Goal: Information Seeking & Learning: Learn about a topic

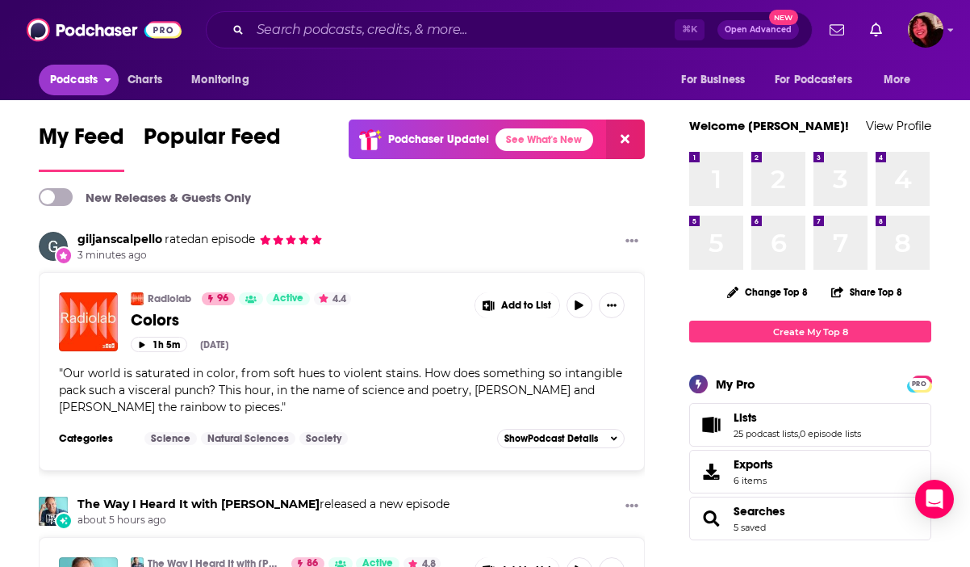
click at [73, 77] on span "Podcasts" at bounding box center [74, 80] width 48 height 23
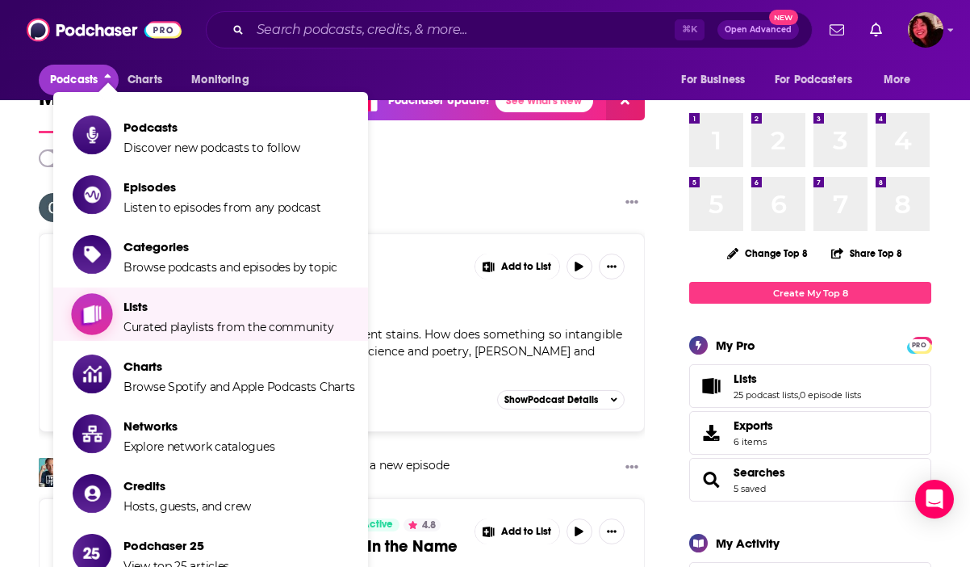
scroll to position [38, 0]
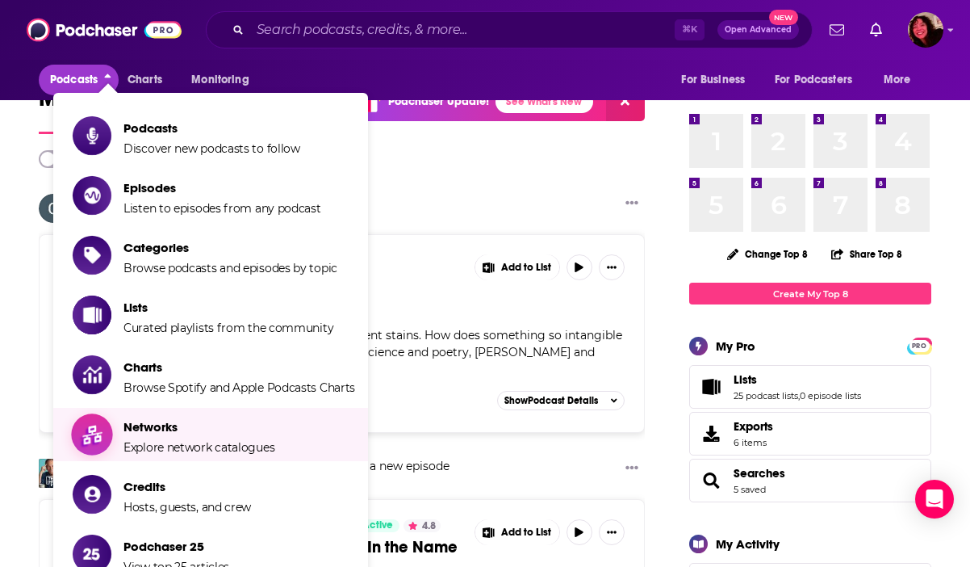
click at [153, 431] on span "Networks" at bounding box center [198, 426] width 151 height 15
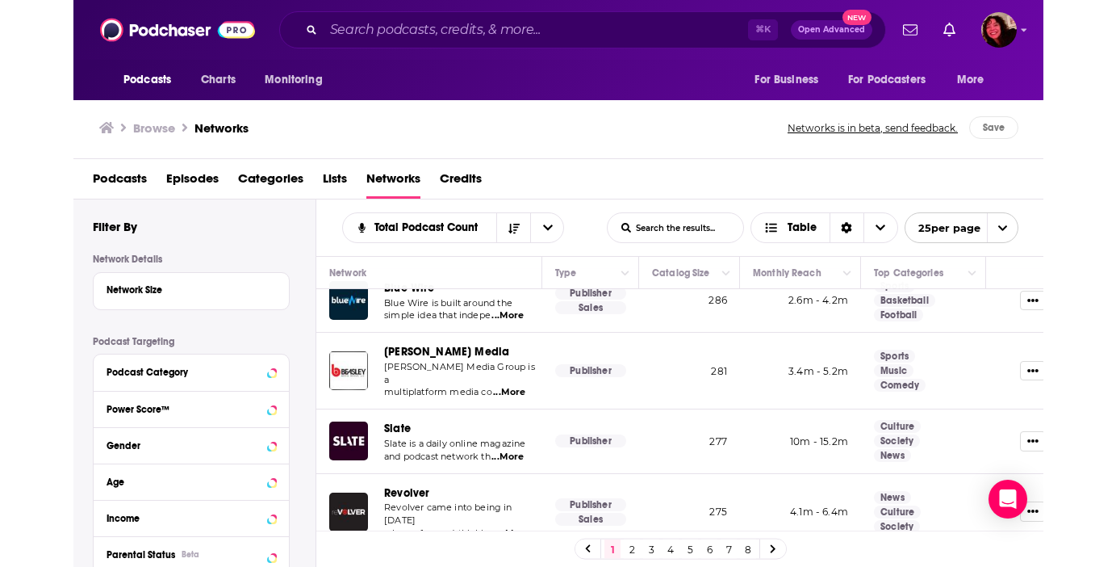
scroll to position [1199, 0]
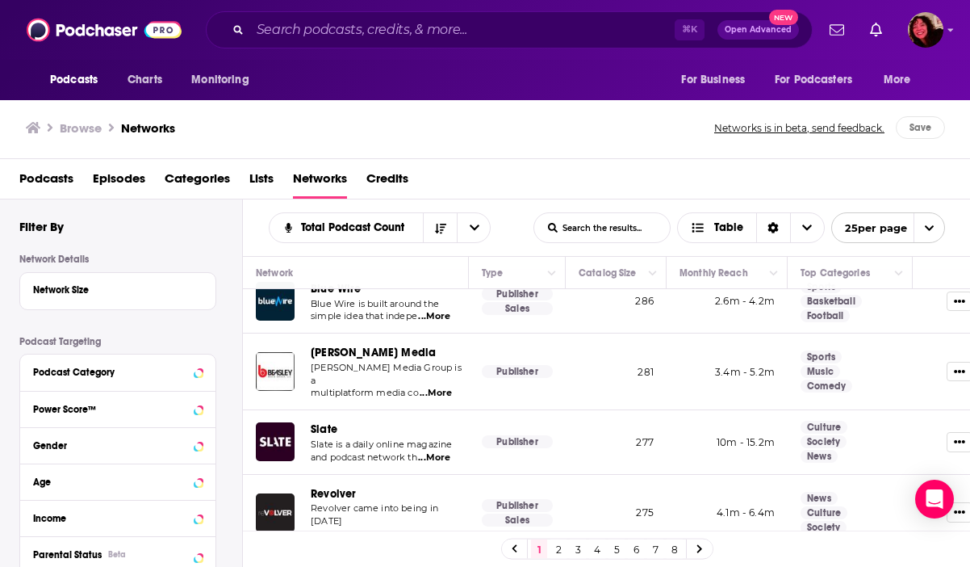
click at [319, 422] on span "Slate" at bounding box center [324, 429] width 27 height 14
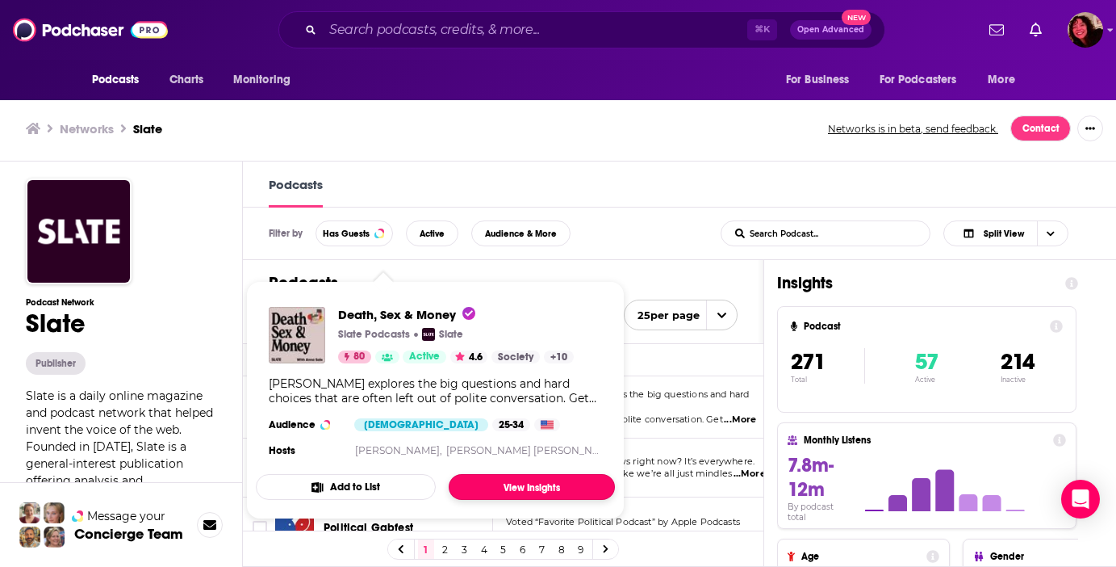
click at [497, 483] on link "View Insights" at bounding box center [532, 487] width 166 height 26
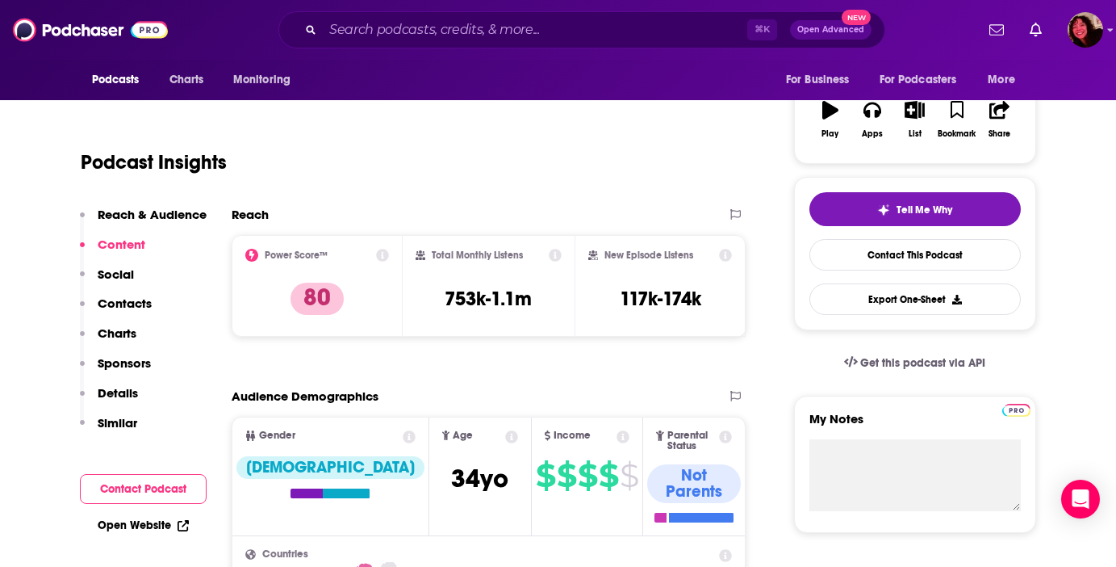
scroll to position [252, 0]
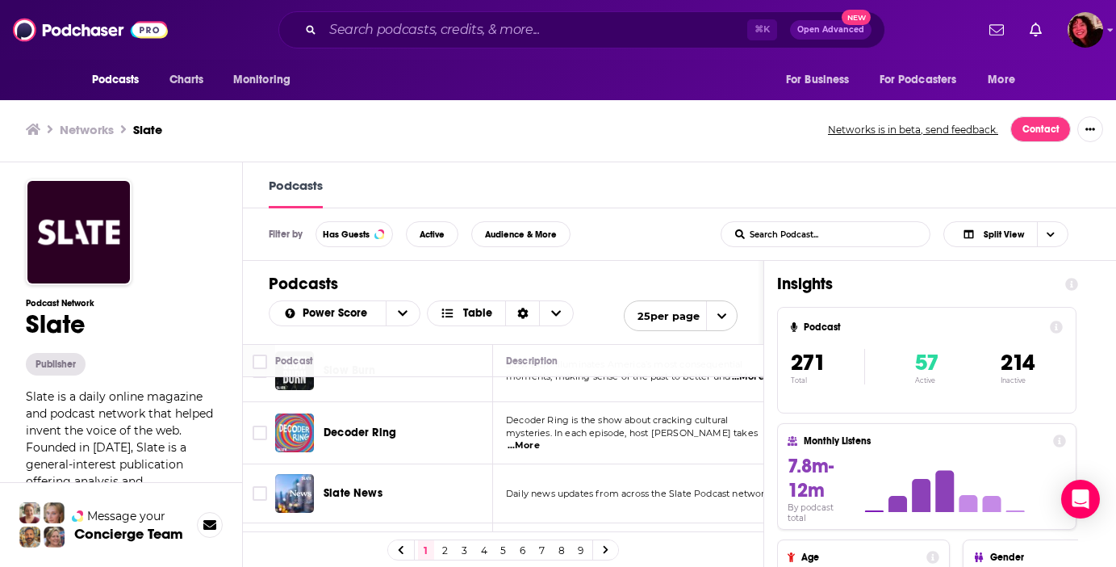
scroll to position [245, 0]
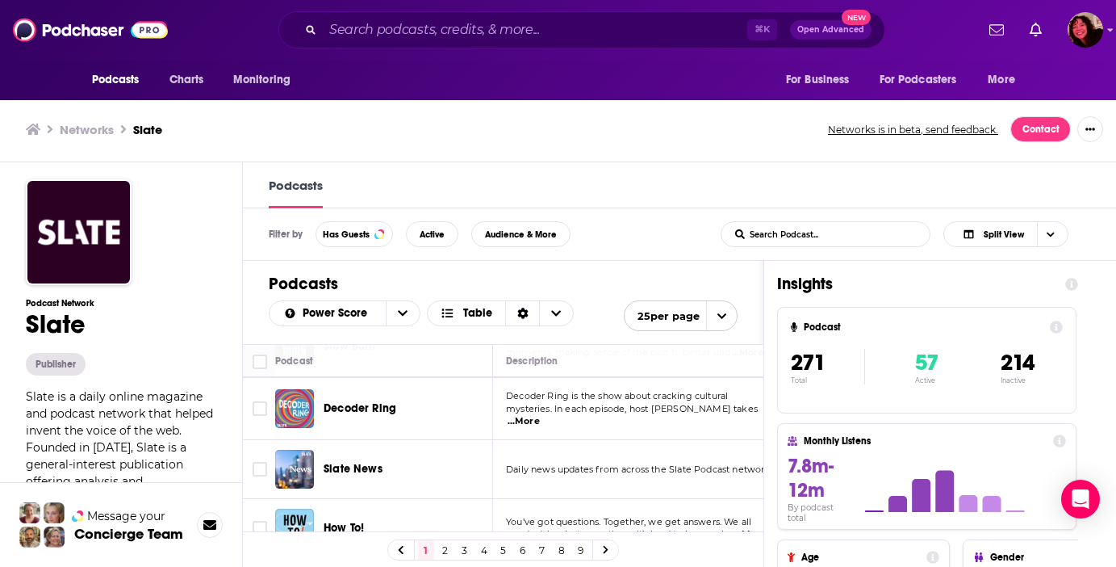
click at [535, 410] on span "mysteries. In each episode, host Willa Paskin takes" at bounding box center [632, 408] width 252 height 11
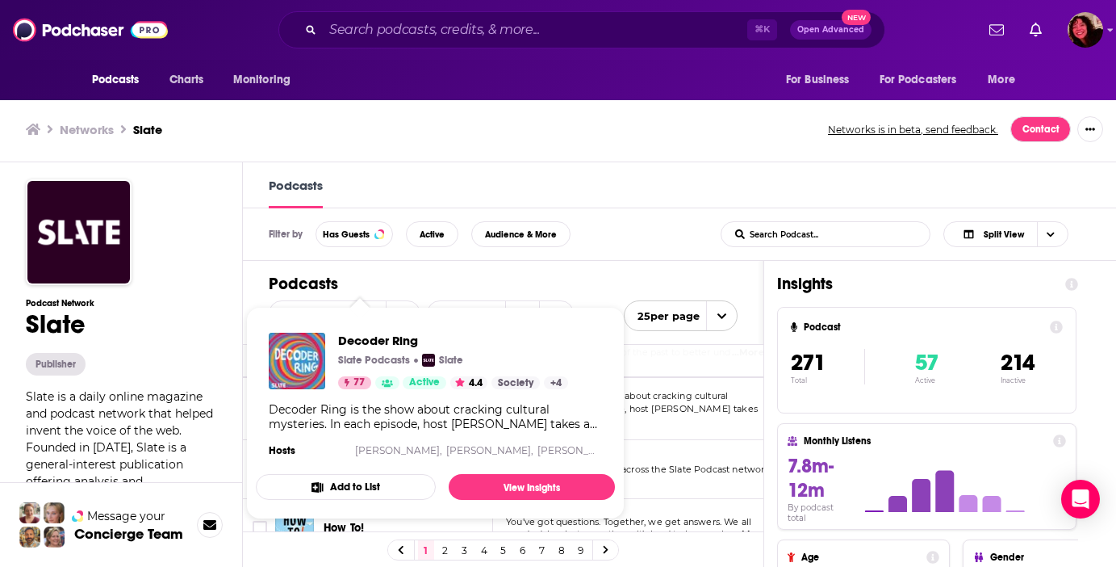
click at [368, 412] on div "Decoder Ring is the show about cracking cultural mysteries. In each episode, ho…" at bounding box center [435, 416] width 333 height 29
click at [494, 478] on link "View Insights" at bounding box center [532, 487] width 166 height 26
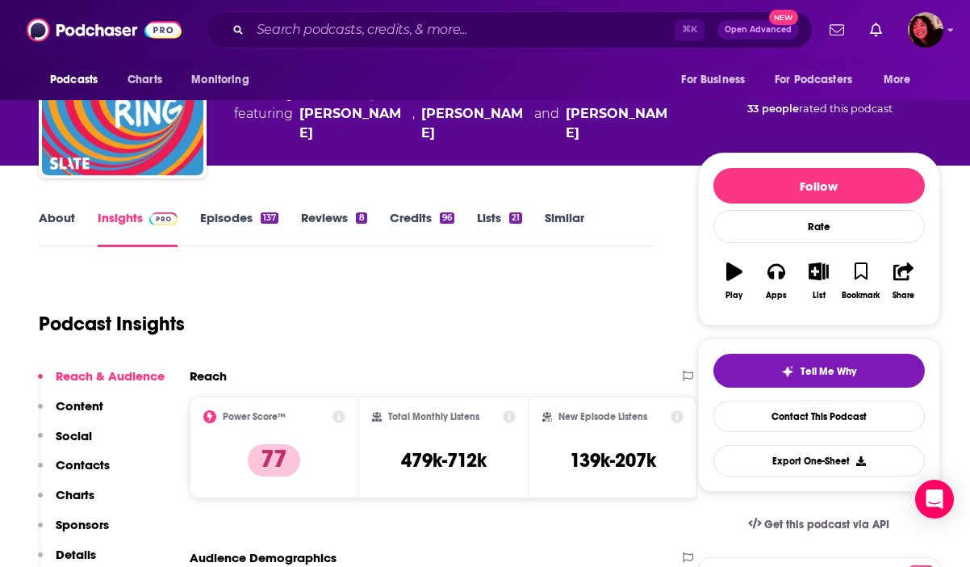
scroll to position [97, 0]
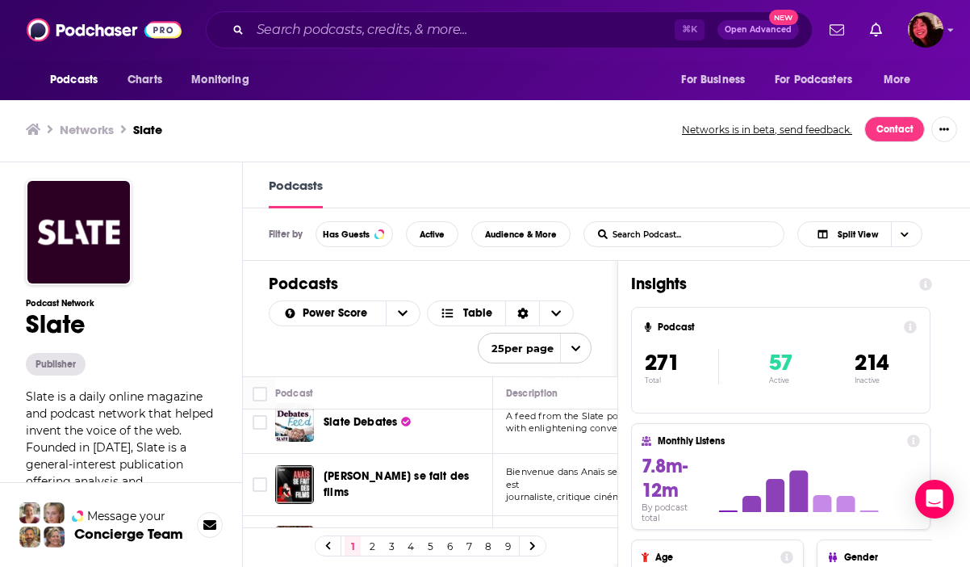
scroll to position [1412, 0]
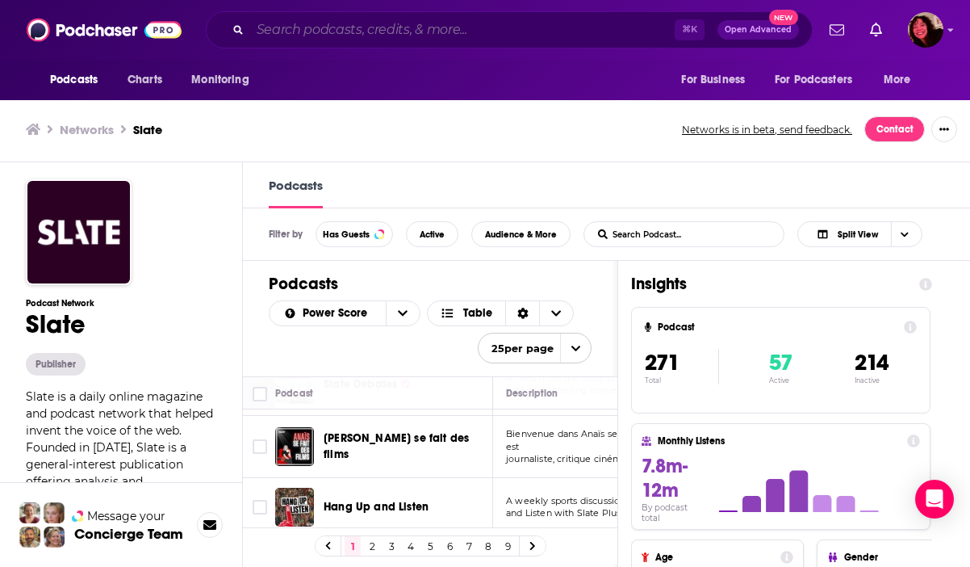
click at [304, 40] on input "Search podcasts, credits, & more..." at bounding box center [462, 30] width 425 height 26
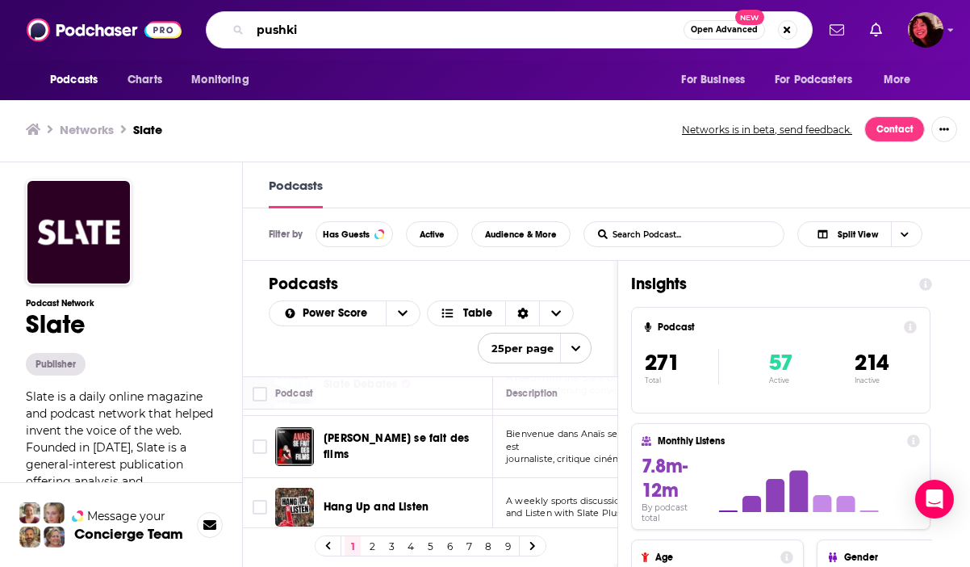
type input "pushkin"
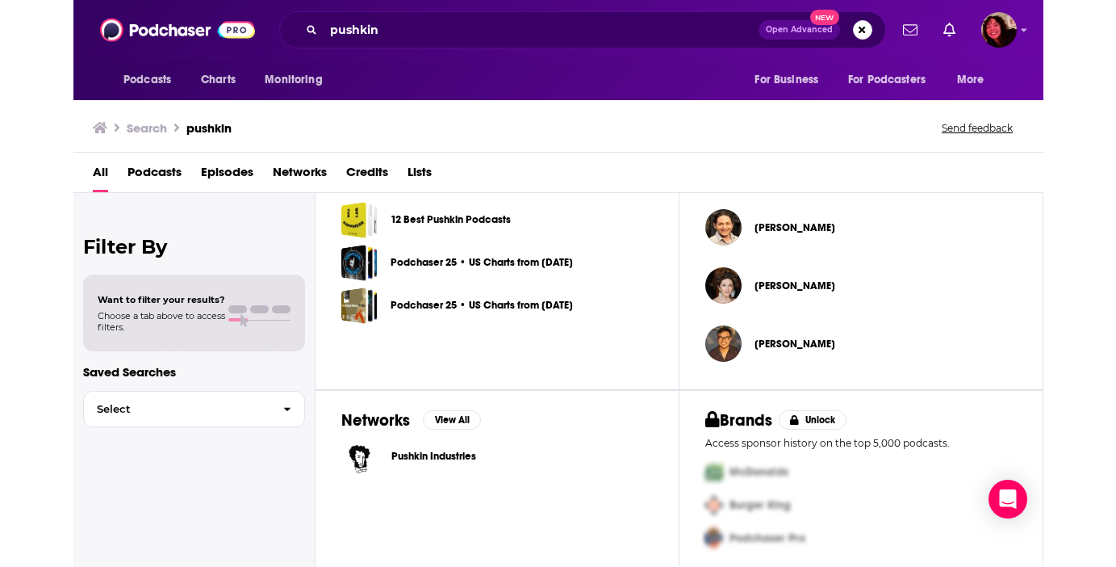
scroll to position [570, 0]
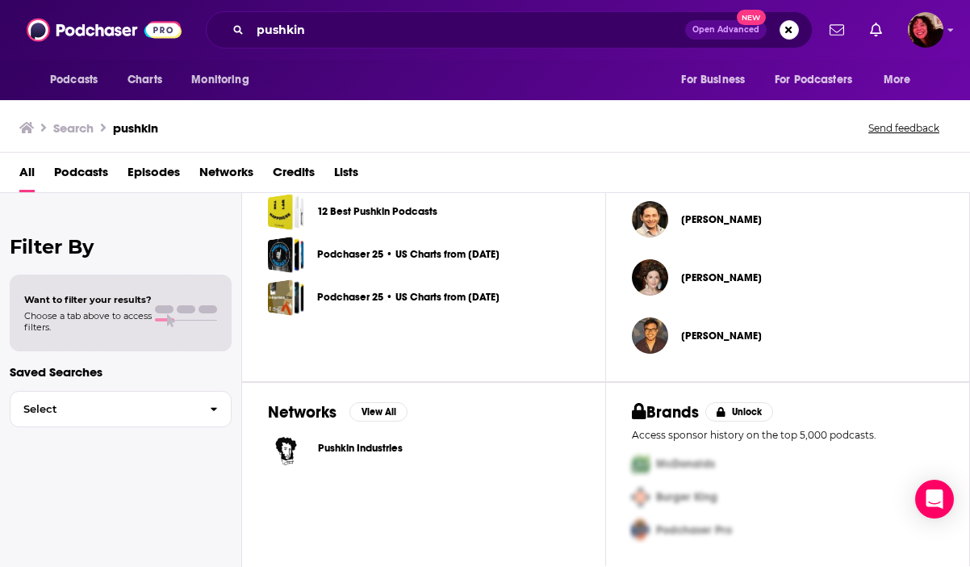
click at [331, 446] on span "Pushkin Industries" at bounding box center [360, 447] width 85 height 13
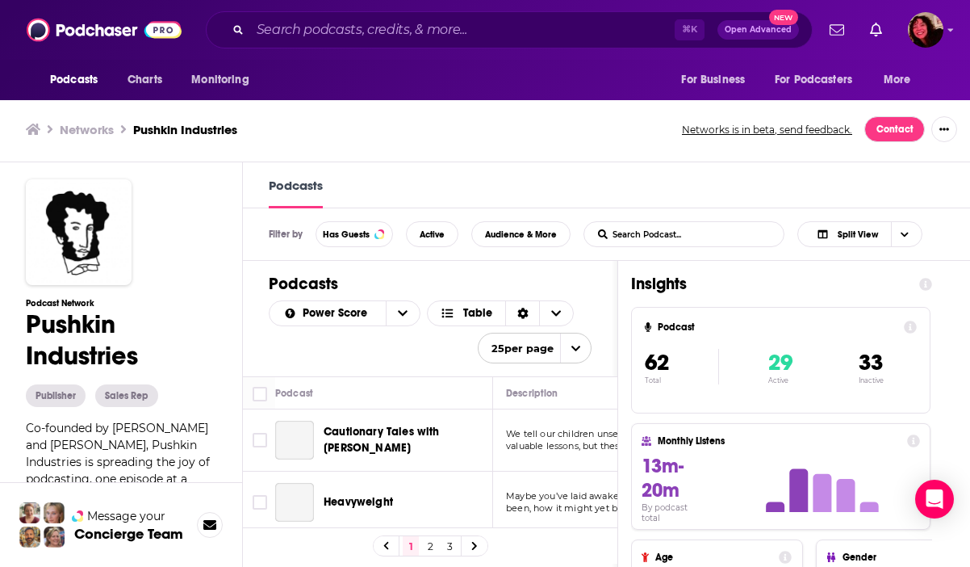
click at [967, 257] on div "Filter by Has Guests Active Audience & More List Search Input Search Podcast...…" at bounding box center [606, 234] width 727 height 52
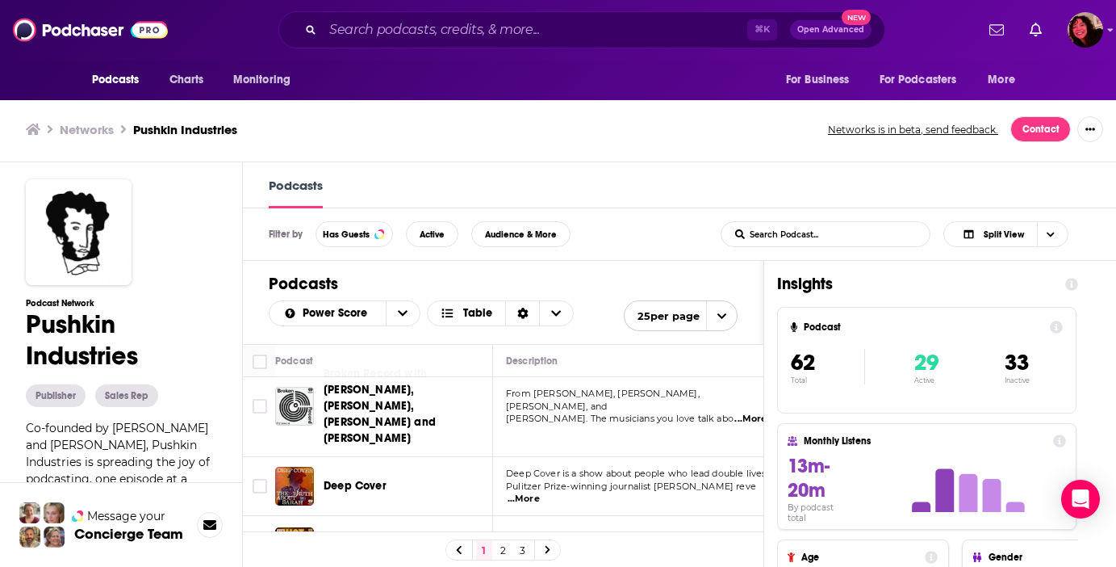
scroll to position [274, 0]
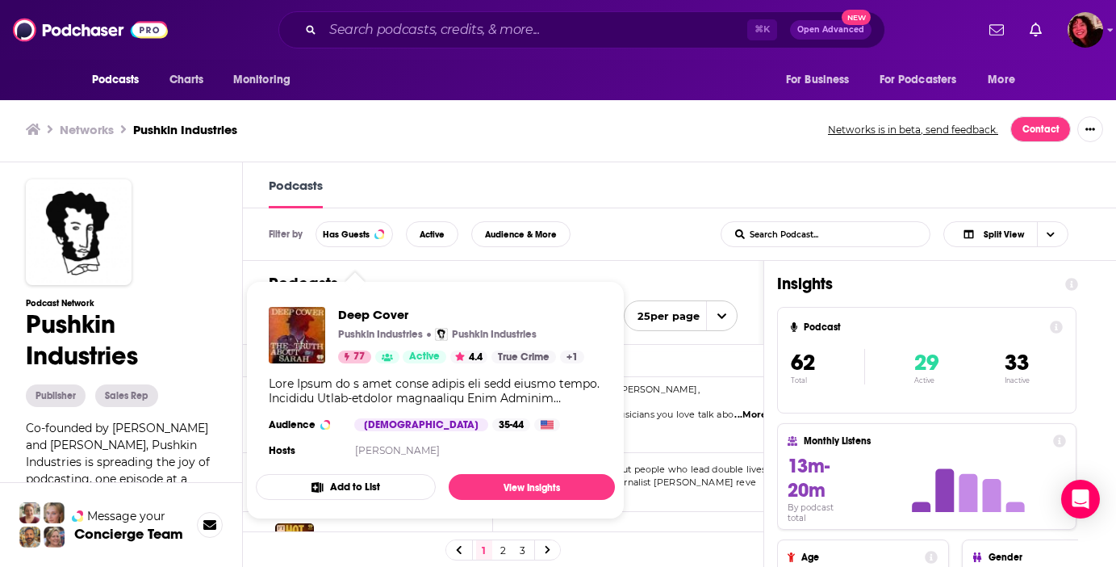
click at [367, 463] on div "Deep Cover Pushkin Industries Pushkin Industries 77 Active 4.4 True Crime + 1 A…" at bounding box center [435, 384] width 359 height 180
click at [474, 487] on link "View Insights" at bounding box center [532, 487] width 166 height 26
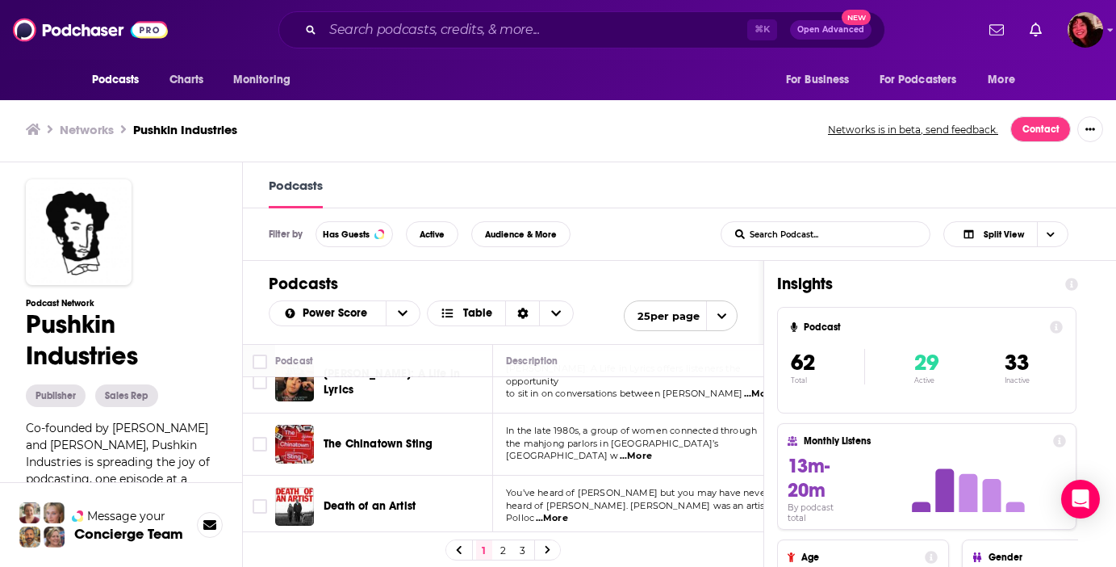
scroll to position [1377, 0]
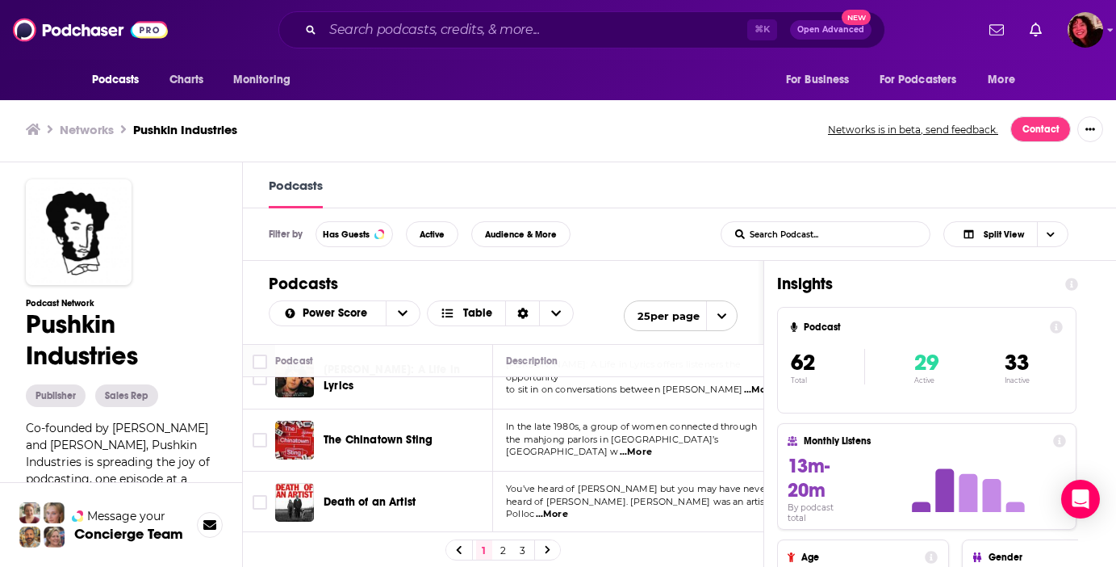
click at [374, 405] on div "Podcasts Charts Monitoring ⌘ K Open Advanced New For Business For Podcasters Mo…" at bounding box center [558, 283] width 1116 height 567
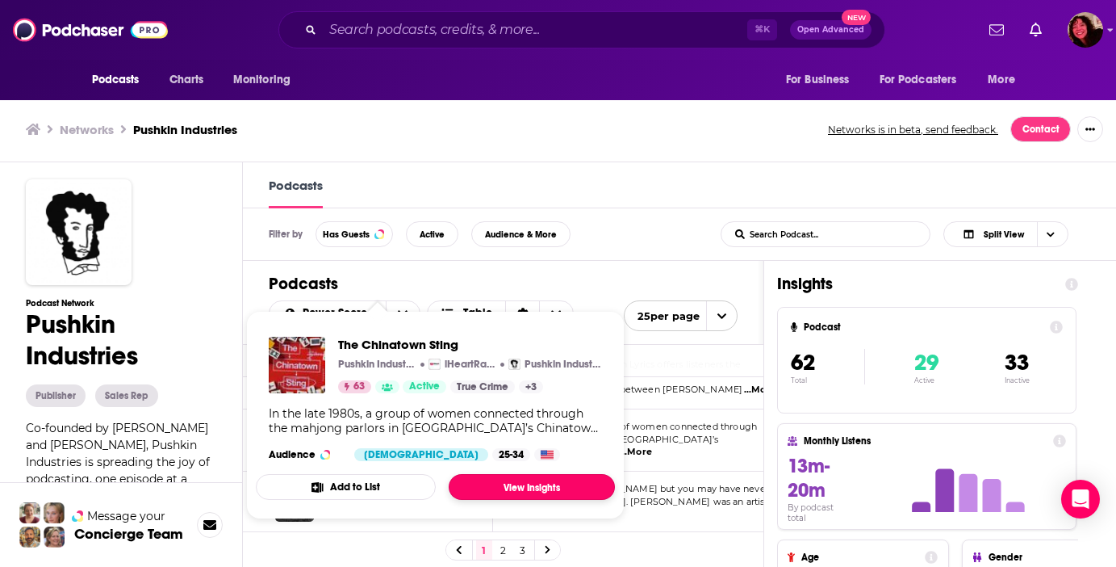
click at [469, 479] on link "View Insights" at bounding box center [532, 487] width 166 height 26
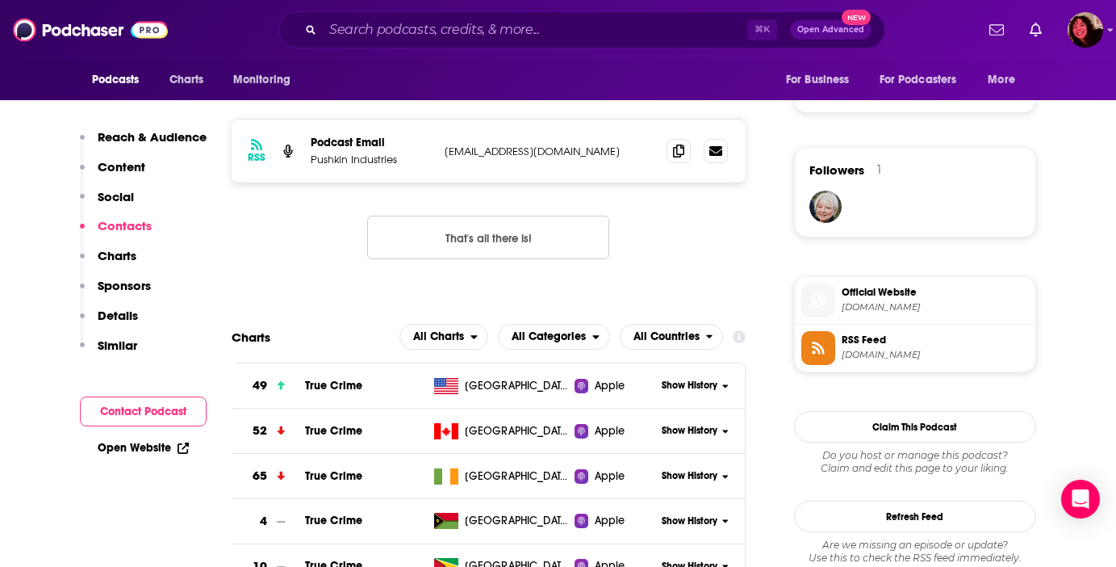
scroll to position [1228, 0]
click at [353, 37] on input "Search podcasts, credits, & more..." at bounding box center [535, 30] width 425 height 26
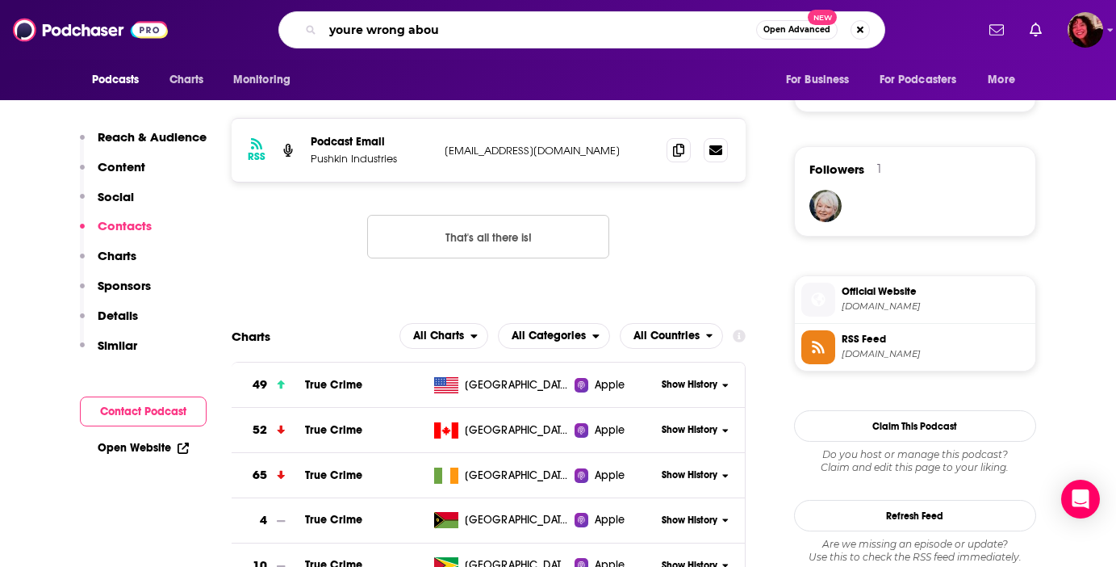
type input "youre wrong about"
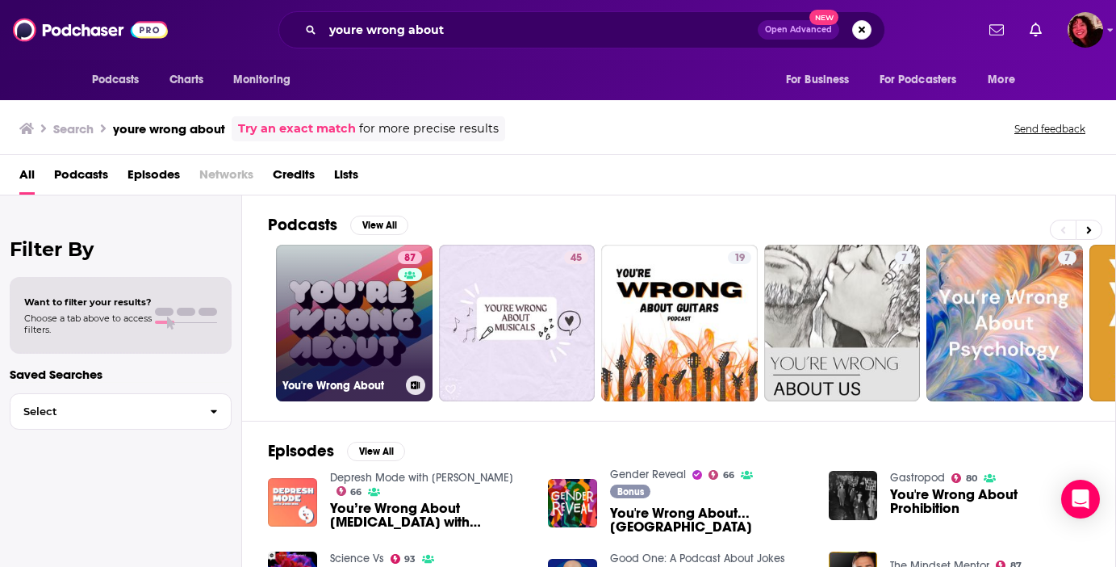
click at [315, 311] on link "87 You're Wrong About" at bounding box center [354, 323] width 157 height 157
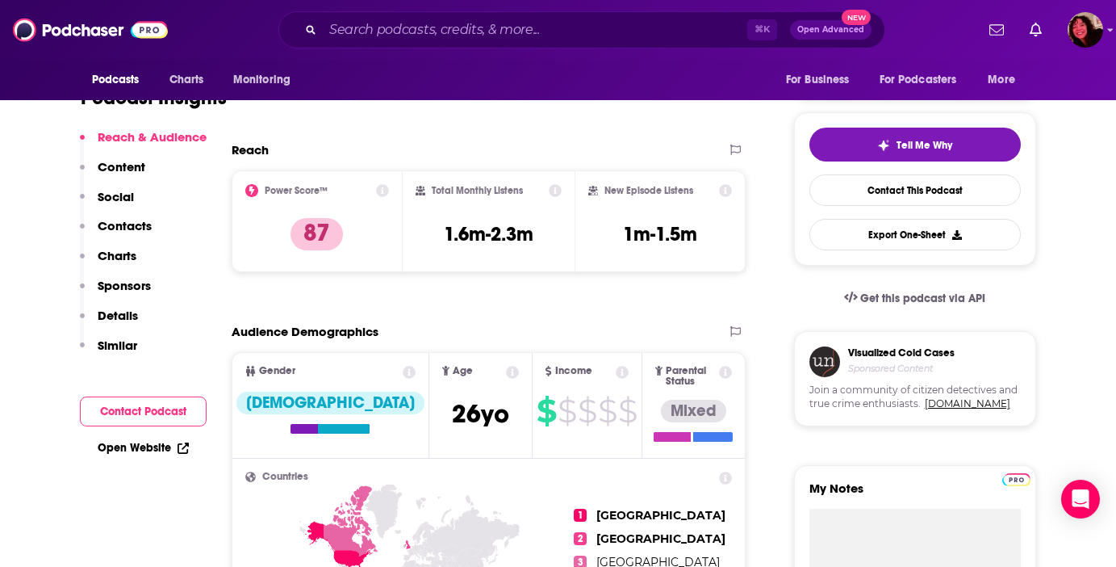
scroll to position [326, 0]
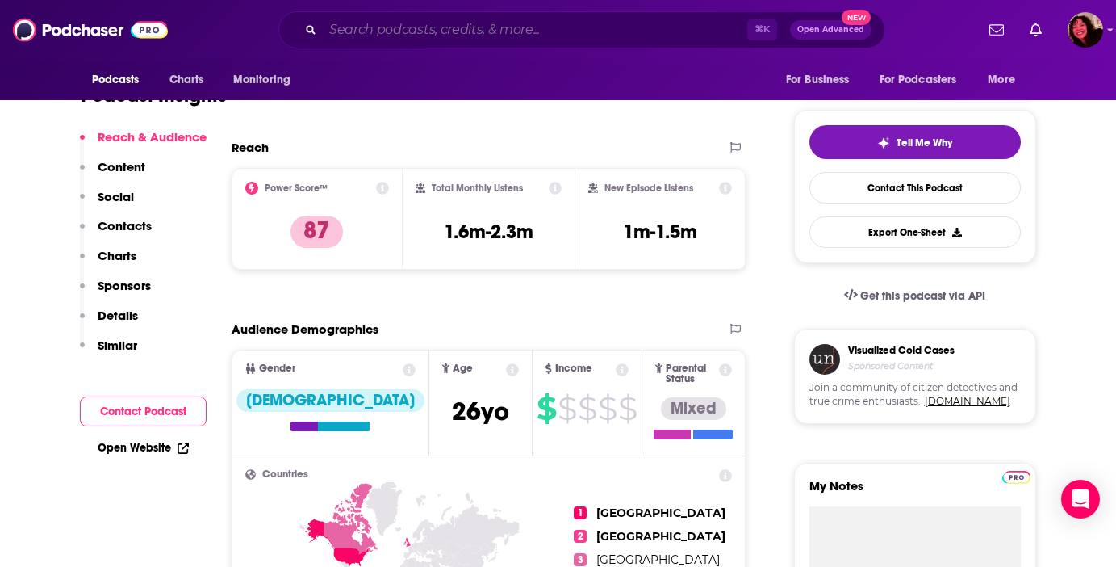
click at [425, 30] on input "Search podcasts, credits, & more..." at bounding box center [535, 30] width 425 height 26
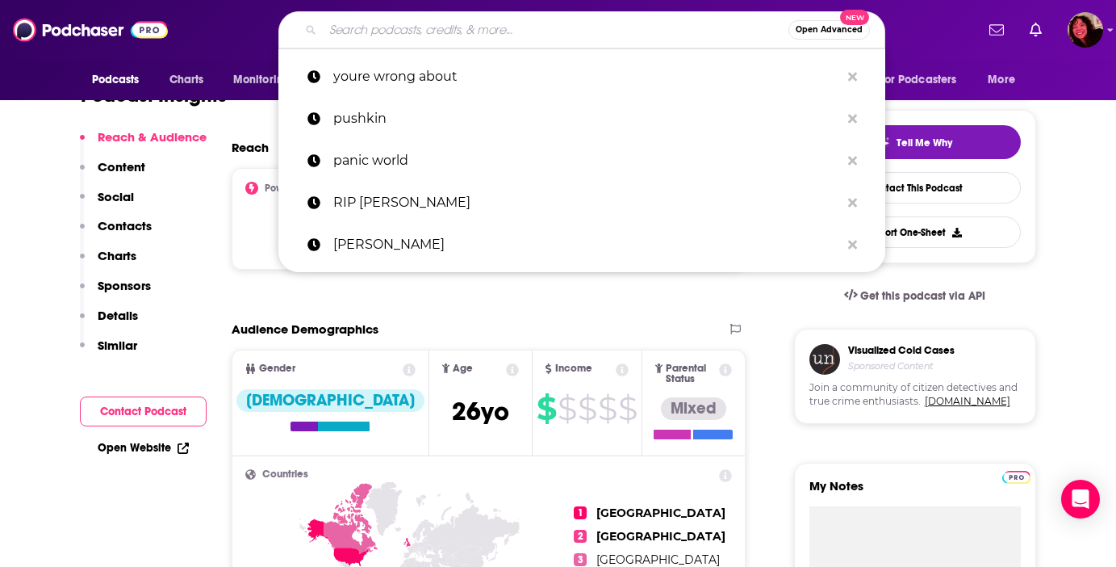
click at [425, 30] on input "Search podcasts, credits, & more..." at bounding box center [556, 30] width 466 height 26
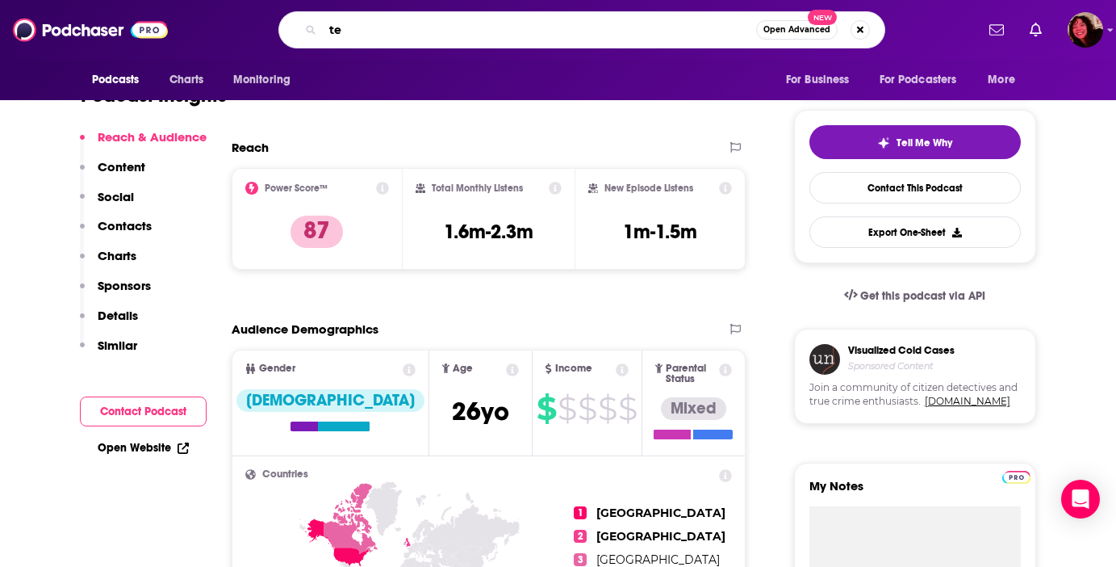
type input "[PERSON_NAME]"
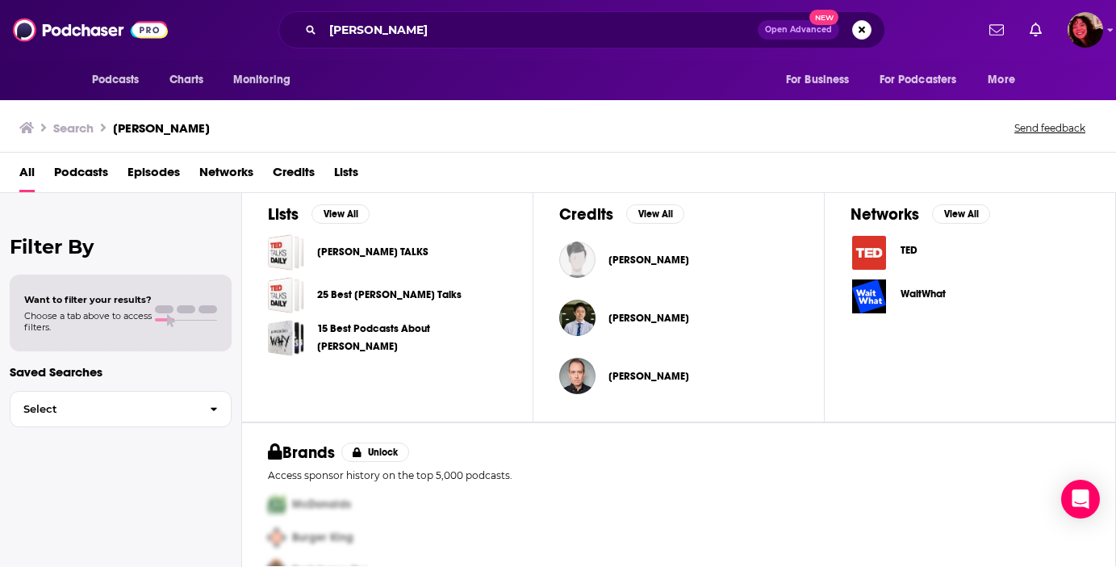
scroll to position [526, 0]
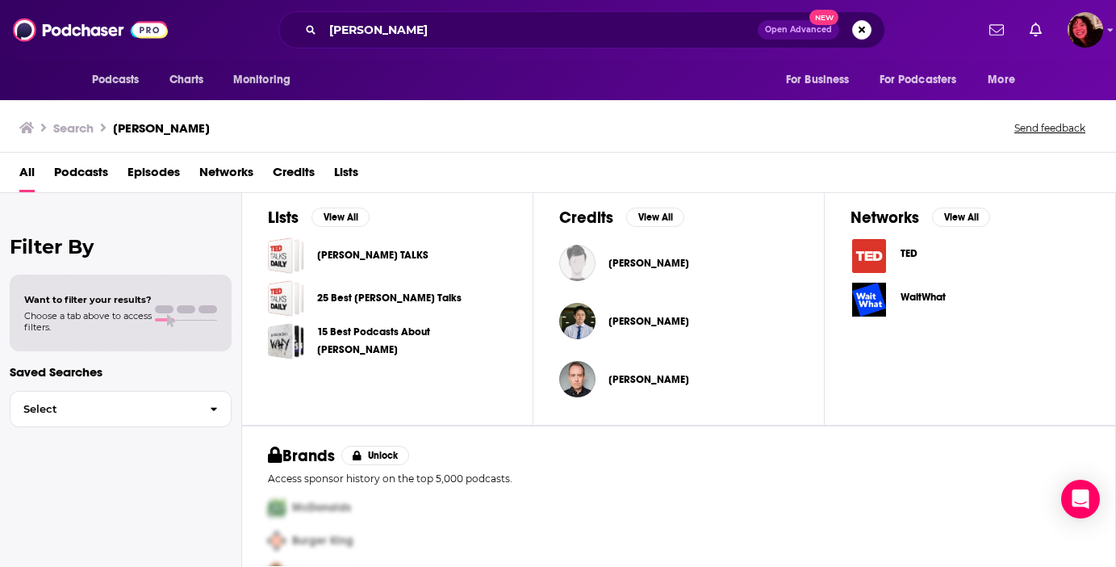
click at [907, 252] on span "TED" at bounding box center [909, 253] width 17 height 13
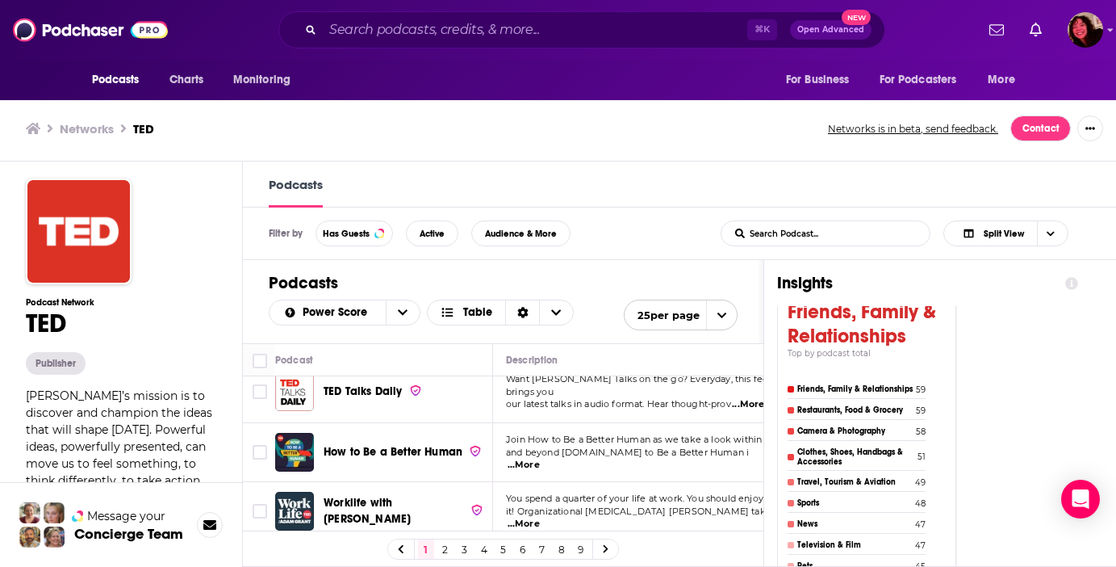
scroll to position [17, 0]
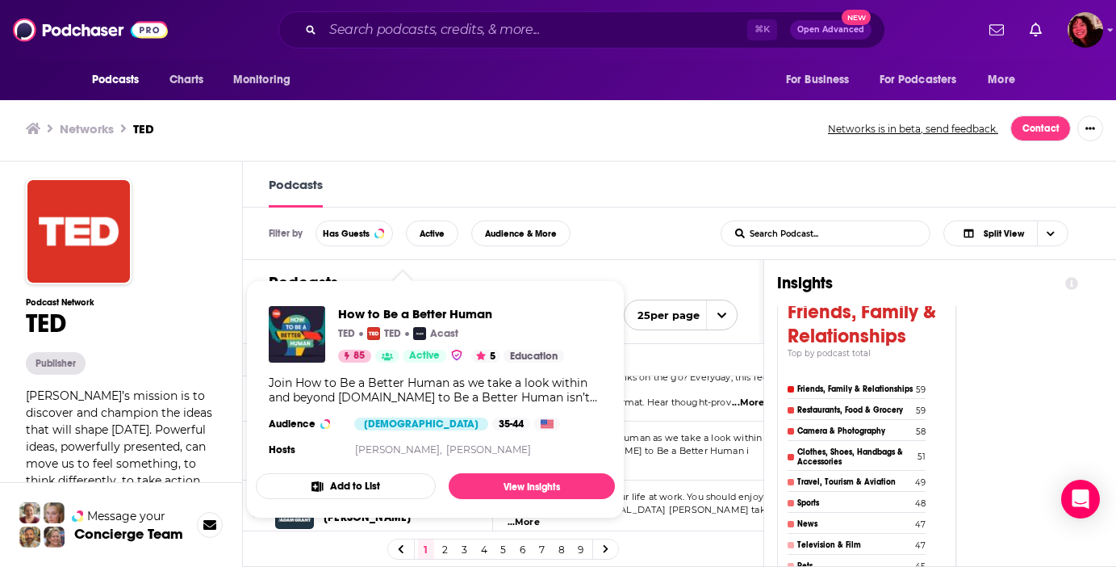
click at [333, 453] on div "Podcasts Charts Monitoring ⌘ K Open Advanced New For Business For Podcasters Mo…" at bounding box center [558, 282] width 1116 height 567
click at [688, 258] on div "Filter by Has Guests Active Audience & More List Search Input Search Podcast...…" at bounding box center [679, 233] width 873 height 52
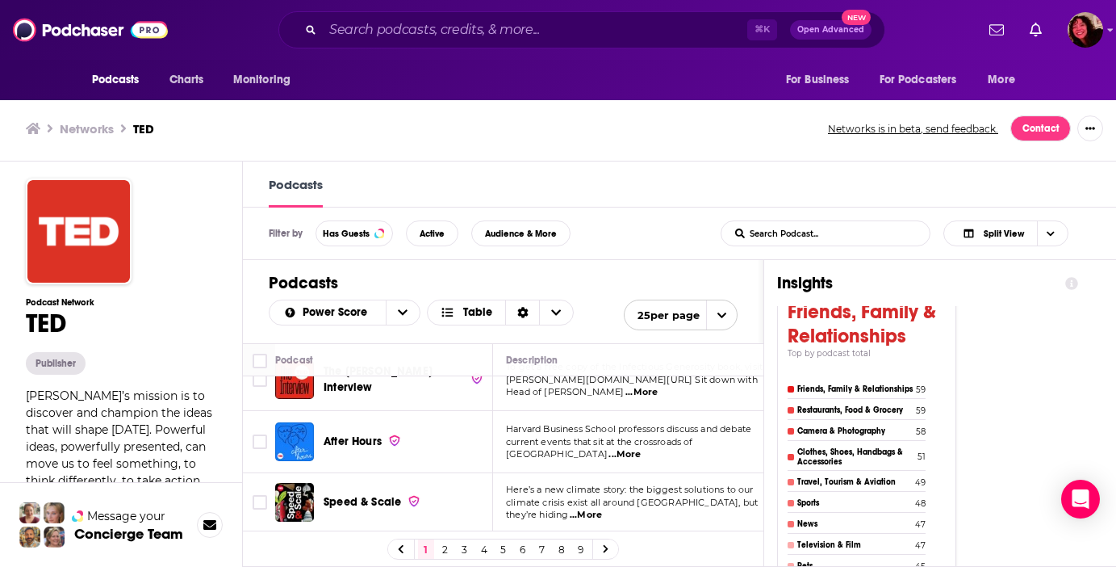
scroll to position [773, 0]
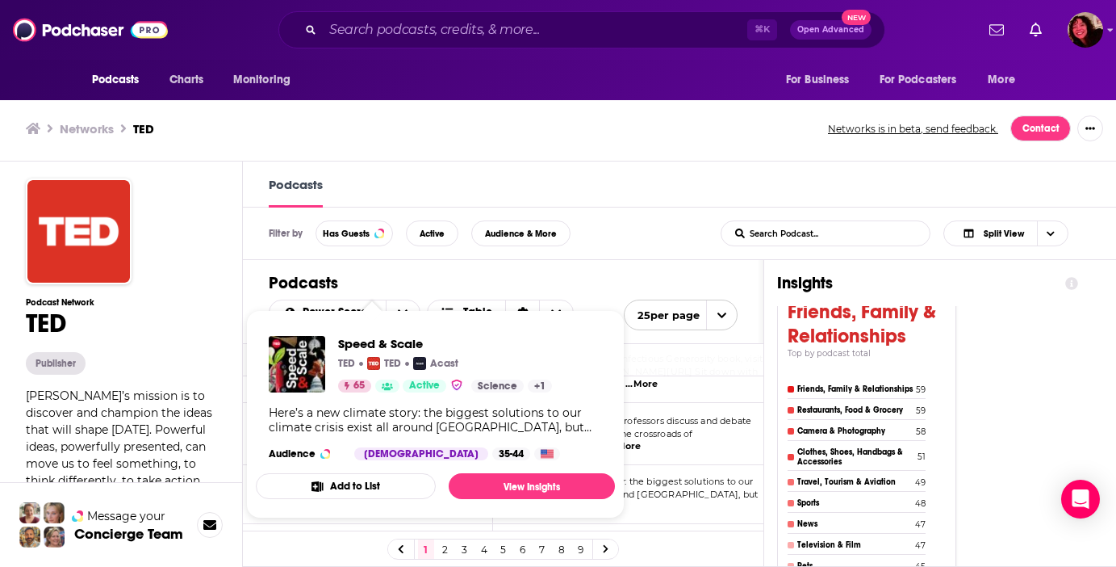
click at [337, 475] on button "Add to List" at bounding box center [346, 486] width 180 height 26
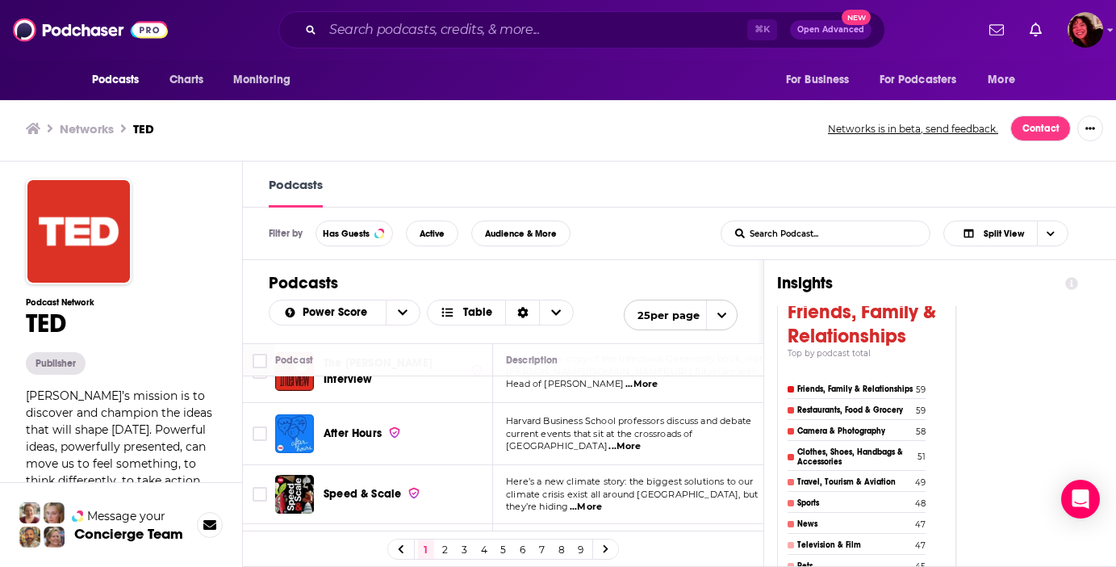
scroll to position [0, 0]
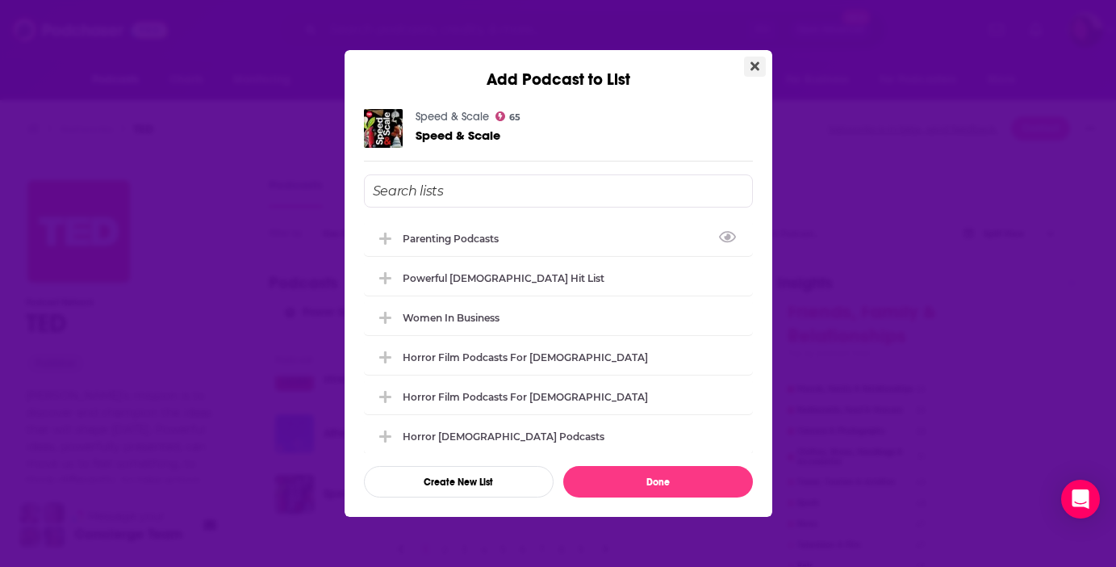
click at [753, 60] on icon "Close" at bounding box center [755, 66] width 9 height 13
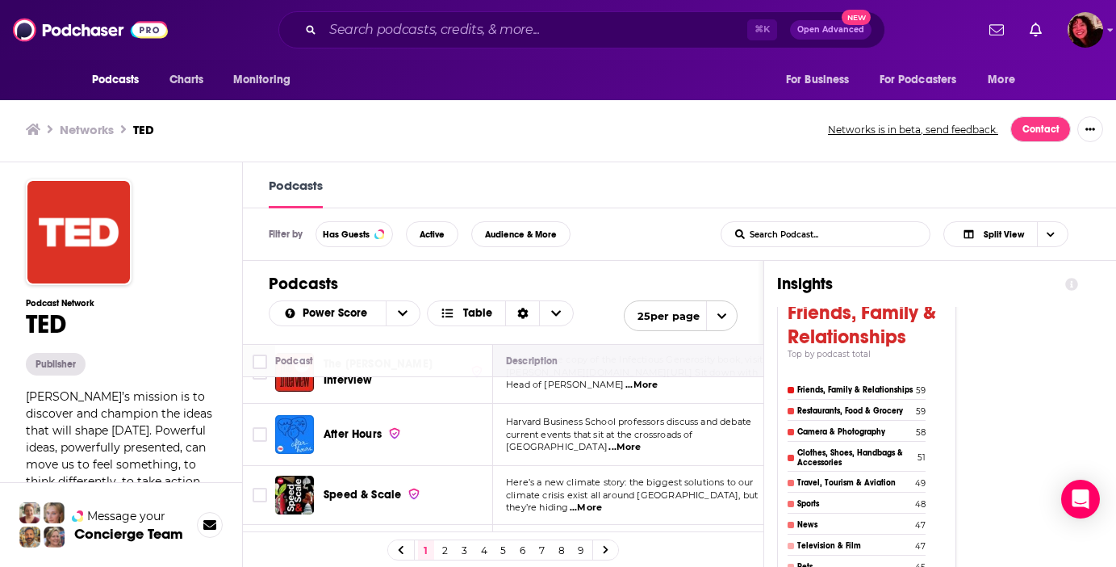
scroll to position [1, 0]
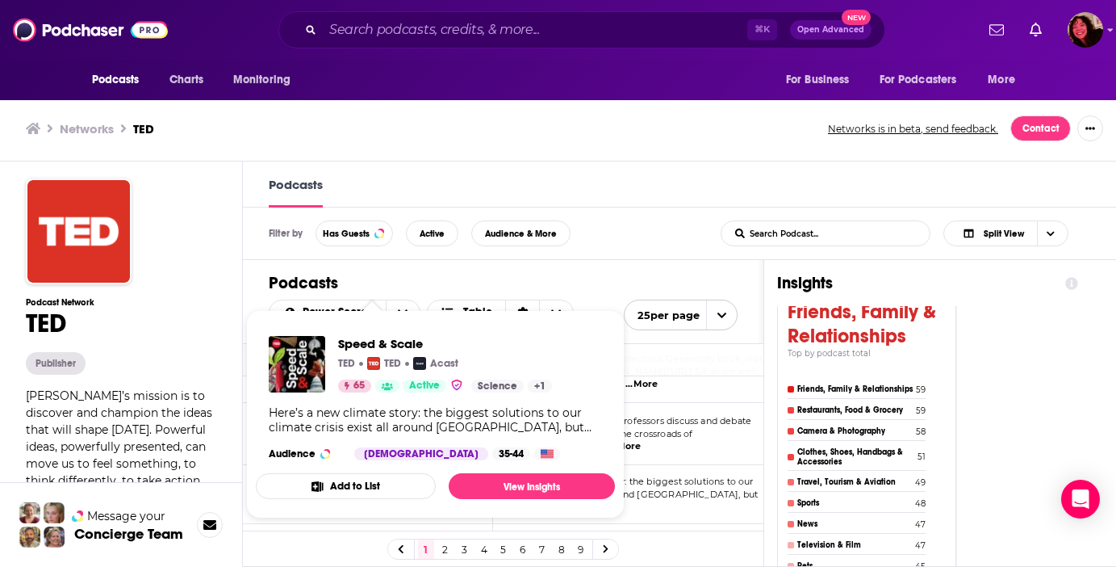
click at [382, 475] on button "Add to List" at bounding box center [346, 486] width 180 height 26
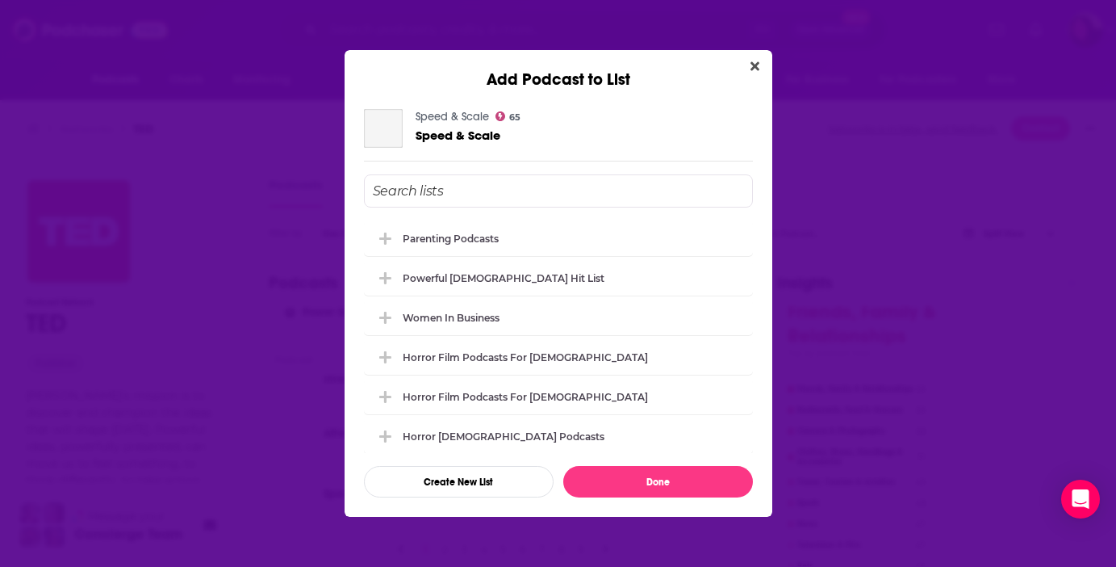
scroll to position [0, 0]
click at [751, 65] on icon "Close" at bounding box center [755, 66] width 9 height 13
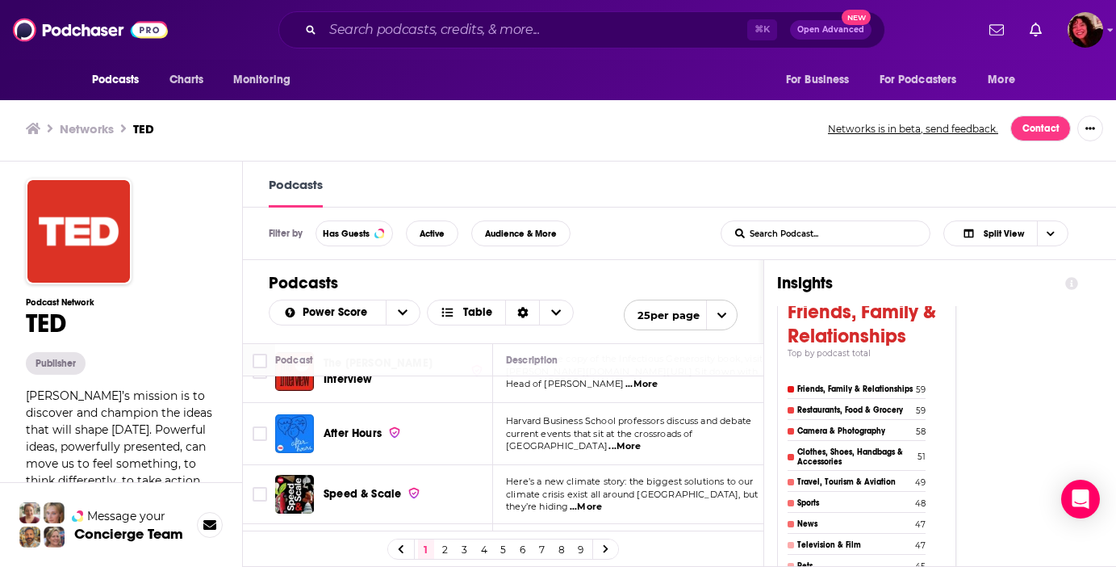
scroll to position [1, 0]
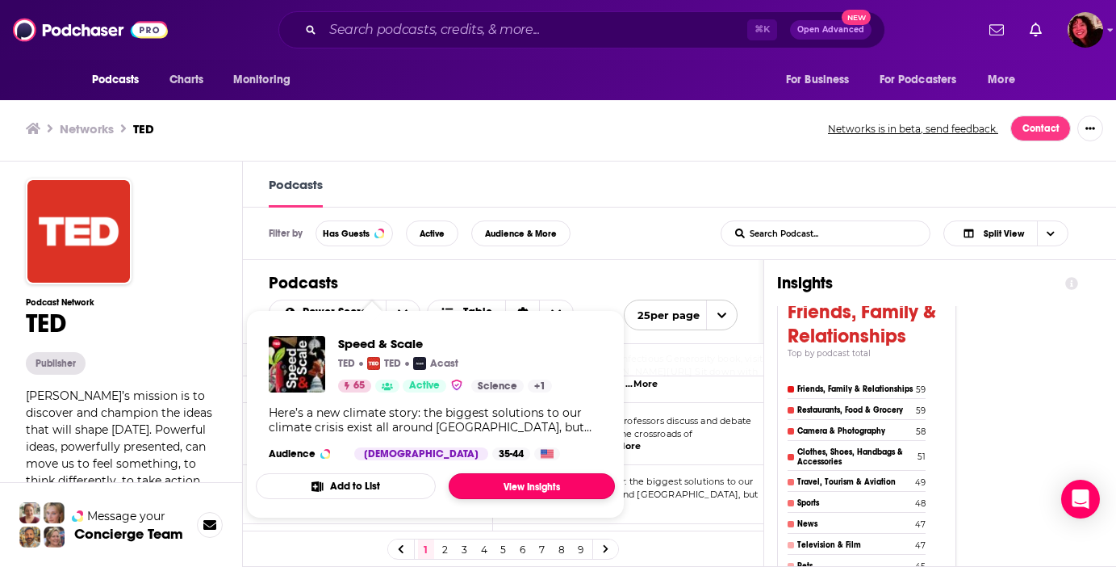
click at [540, 482] on link "View Insights" at bounding box center [532, 486] width 166 height 26
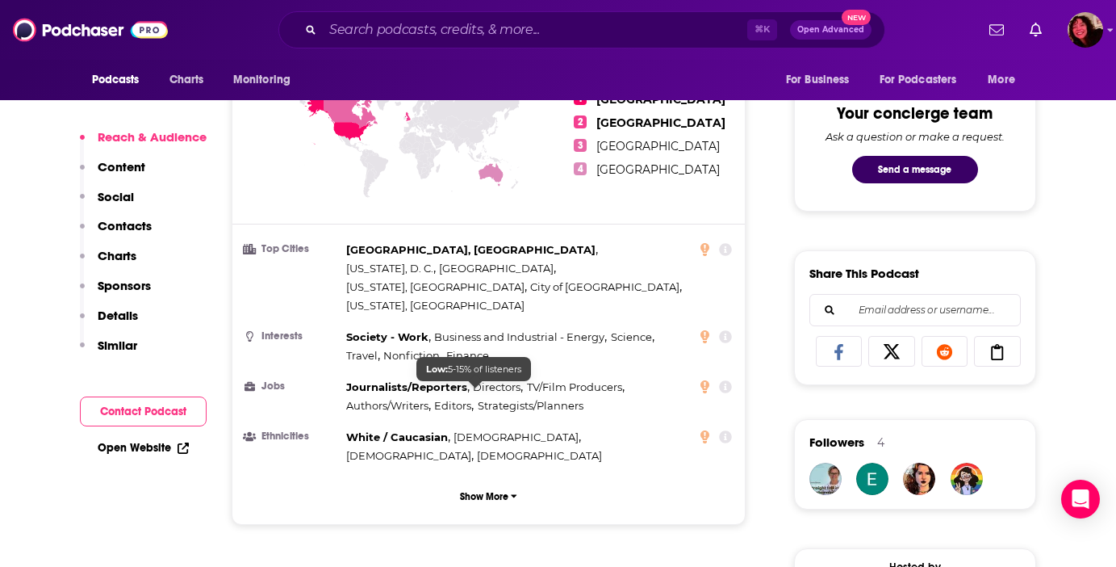
scroll to position [853, 0]
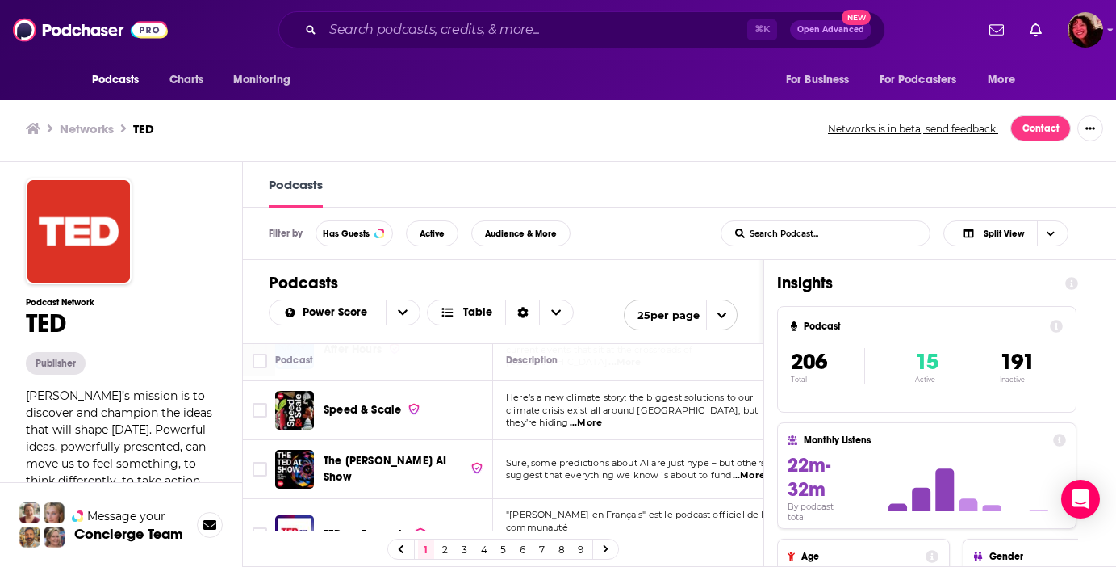
scroll to position [843, 0]
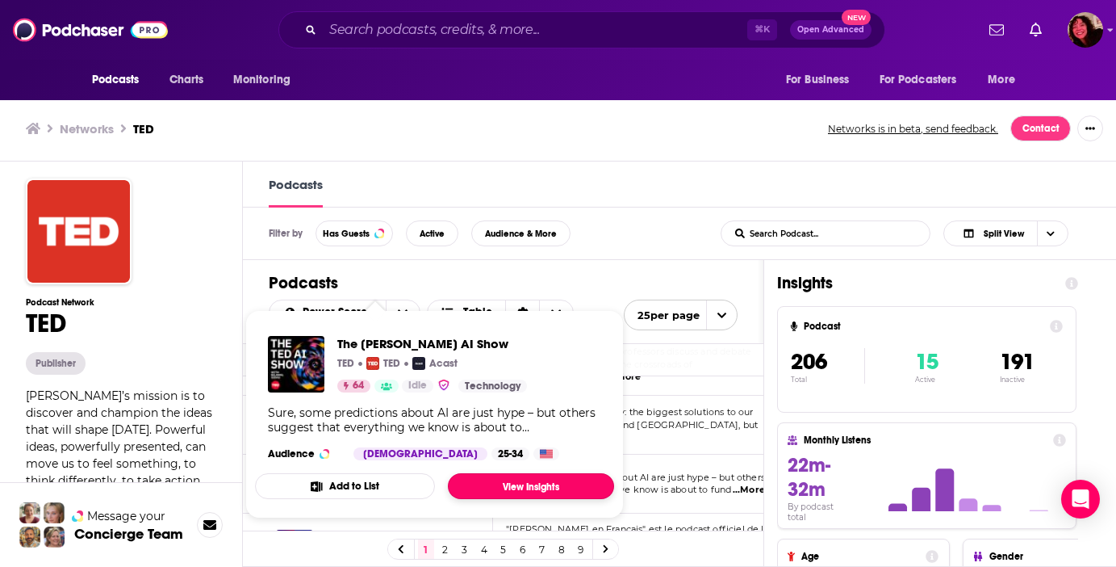
click at [534, 484] on link "View Insights" at bounding box center [531, 486] width 166 height 26
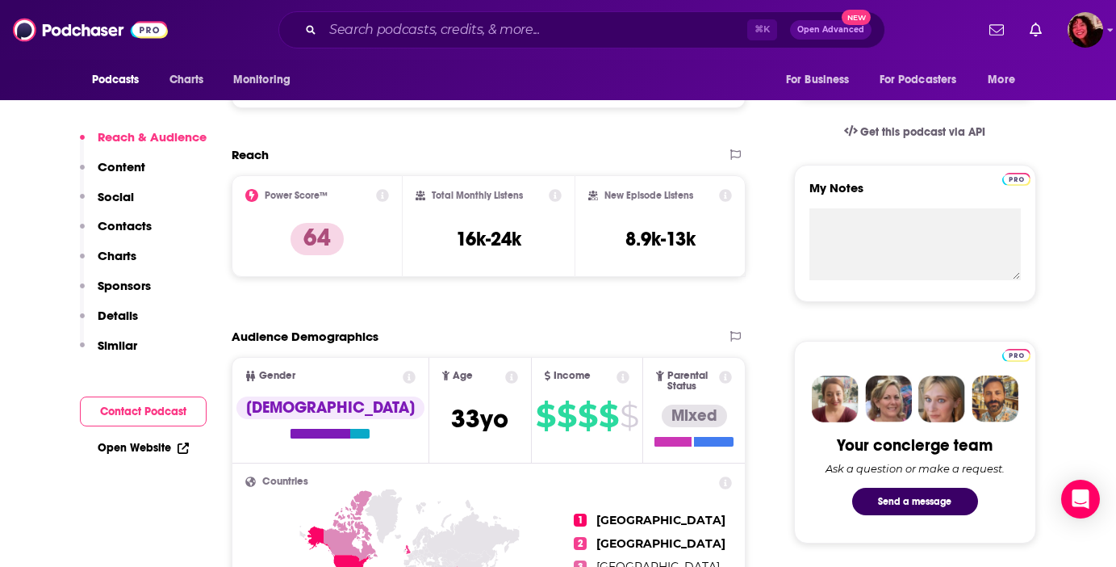
scroll to position [494, 0]
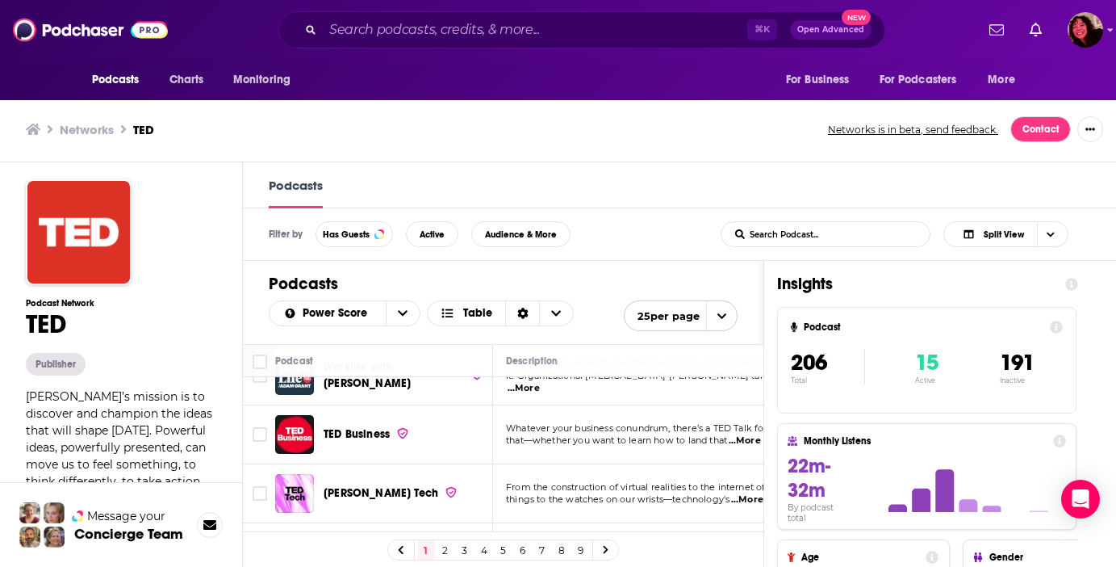
scroll to position [253, 0]
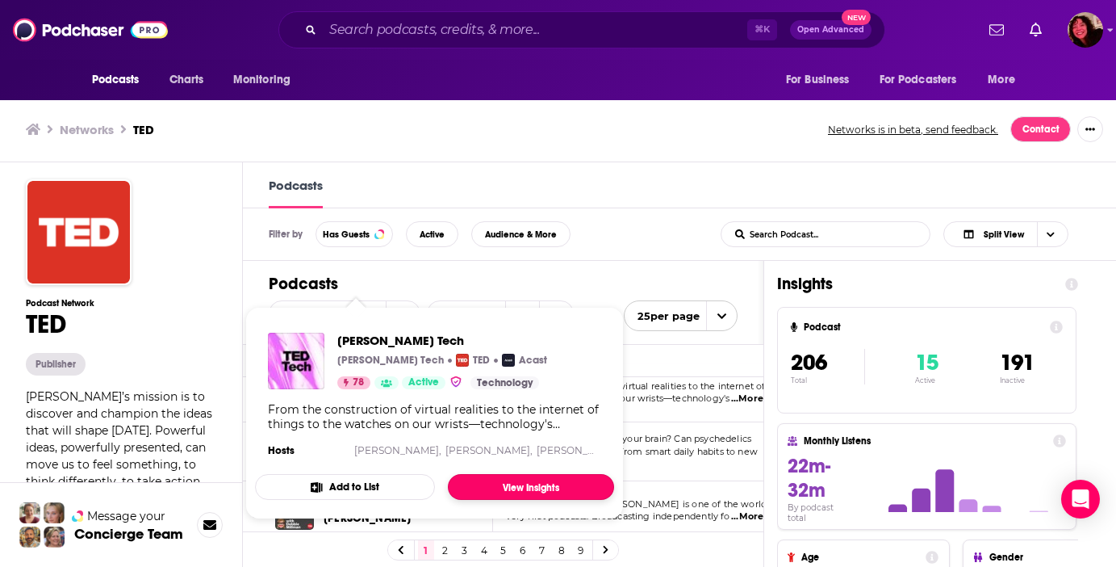
click at [479, 480] on link "View Insights" at bounding box center [531, 487] width 166 height 26
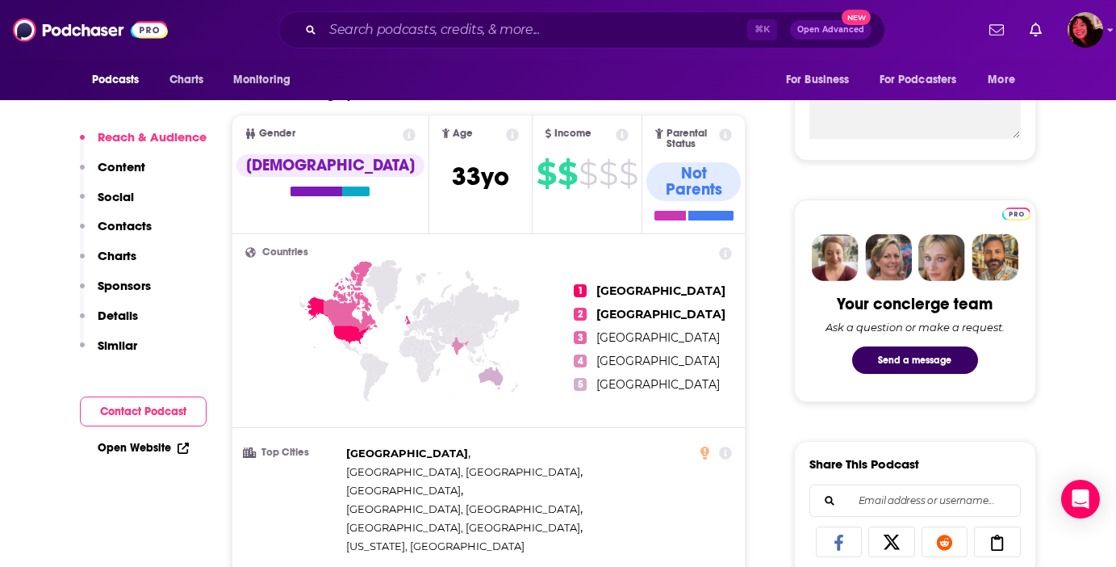
scroll to position [671, 0]
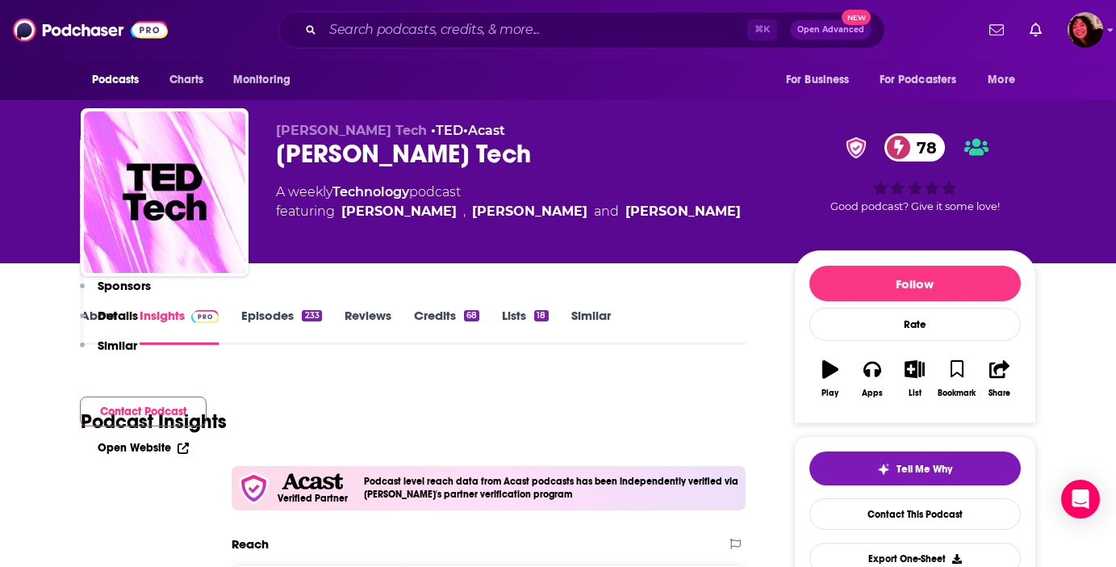
scroll to position [671, 0]
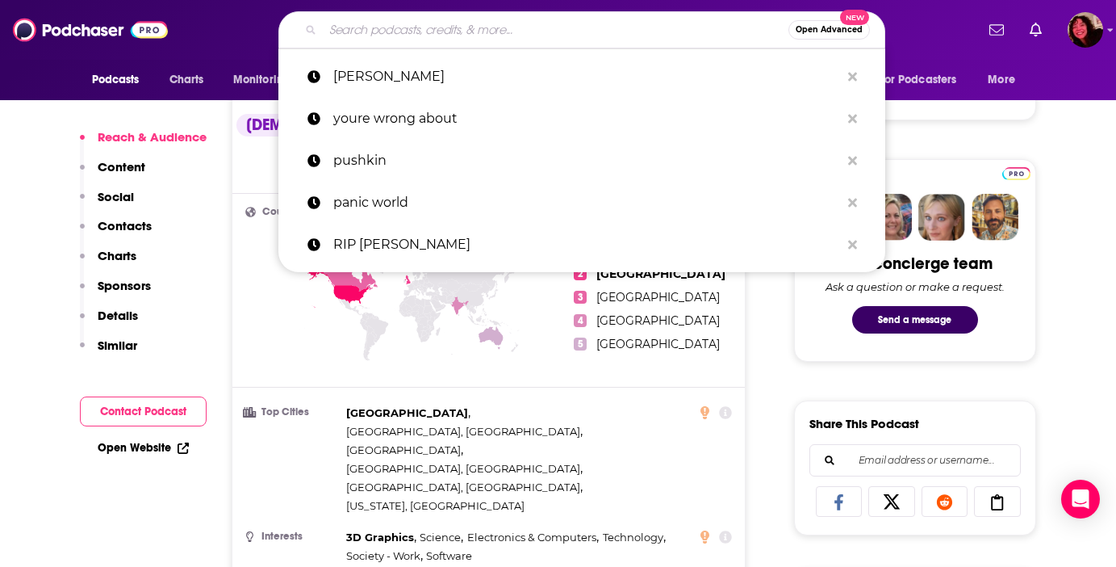
click at [403, 41] on input "Search podcasts, credits, & more..." at bounding box center [556, 30] width 466 height 26
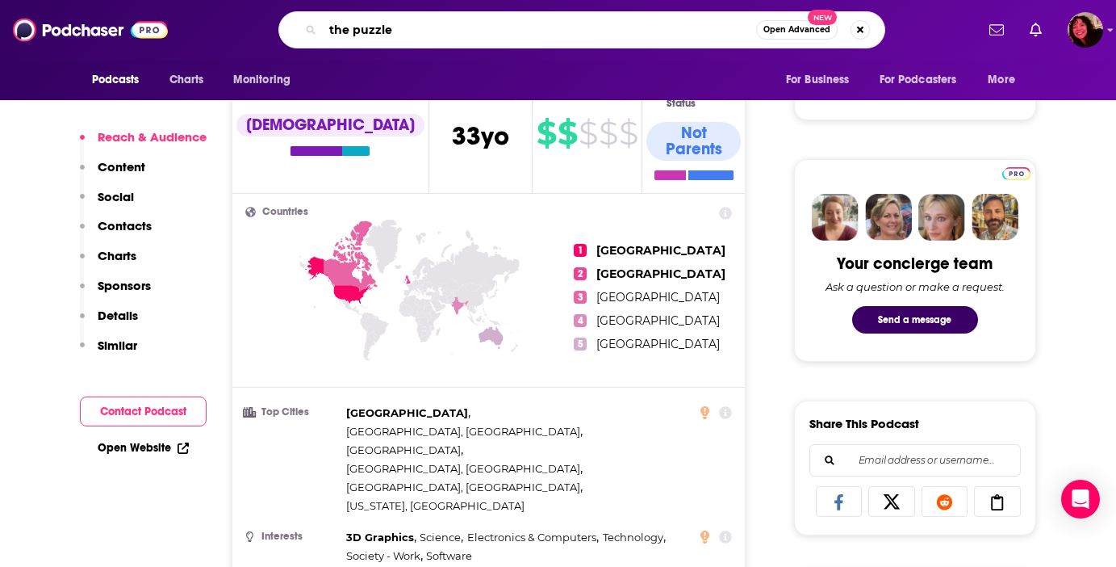
type input "the puzzler"
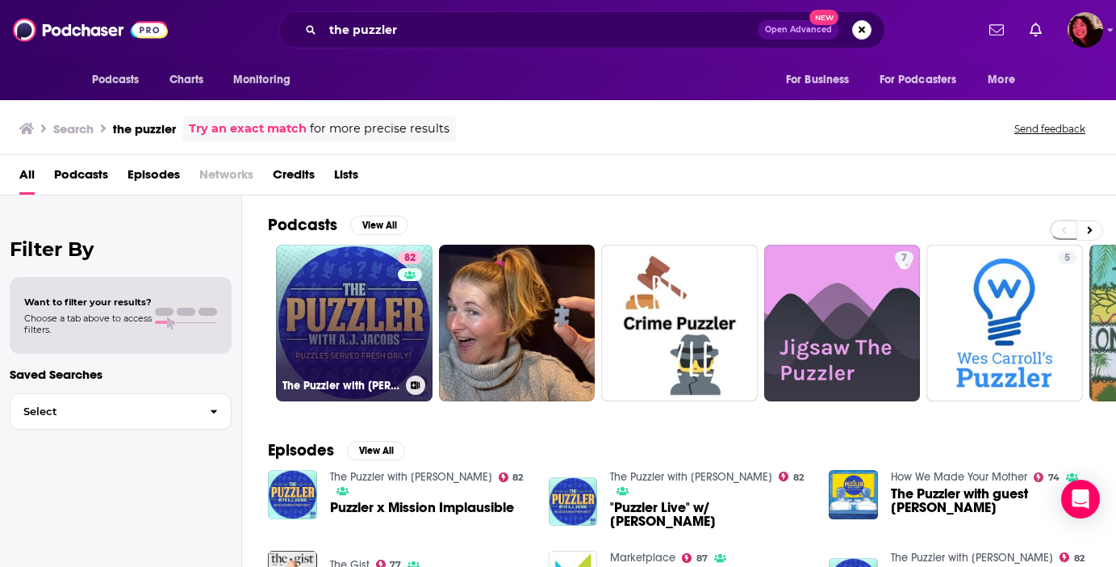
click at [337, 327] on link "82 The Puzzler with [PERSON_NAME]" at bounding box center [354, 323] width 157 height 157
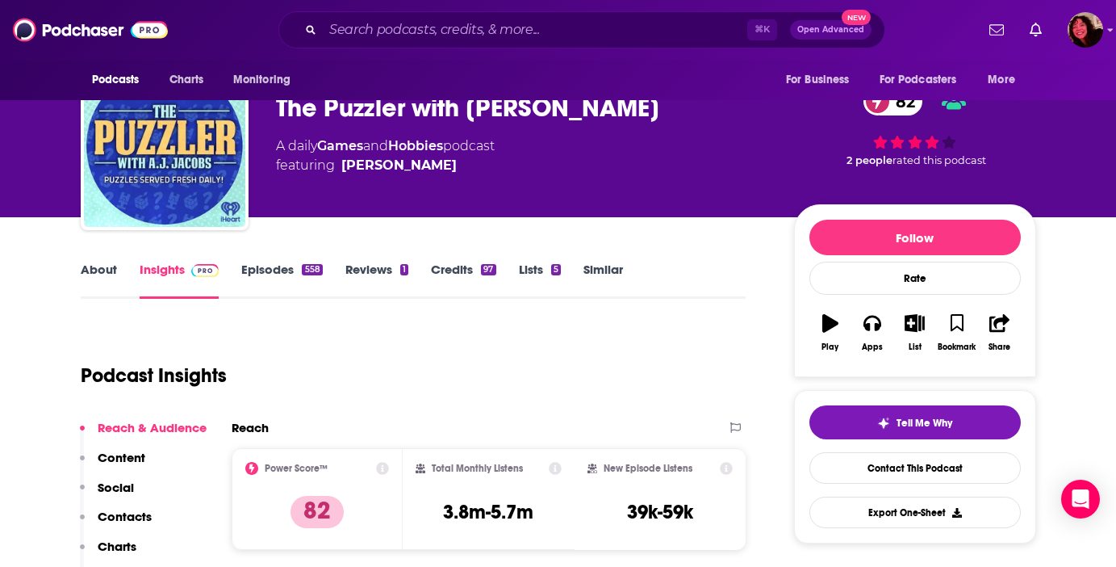
scroll to position [44, 0]
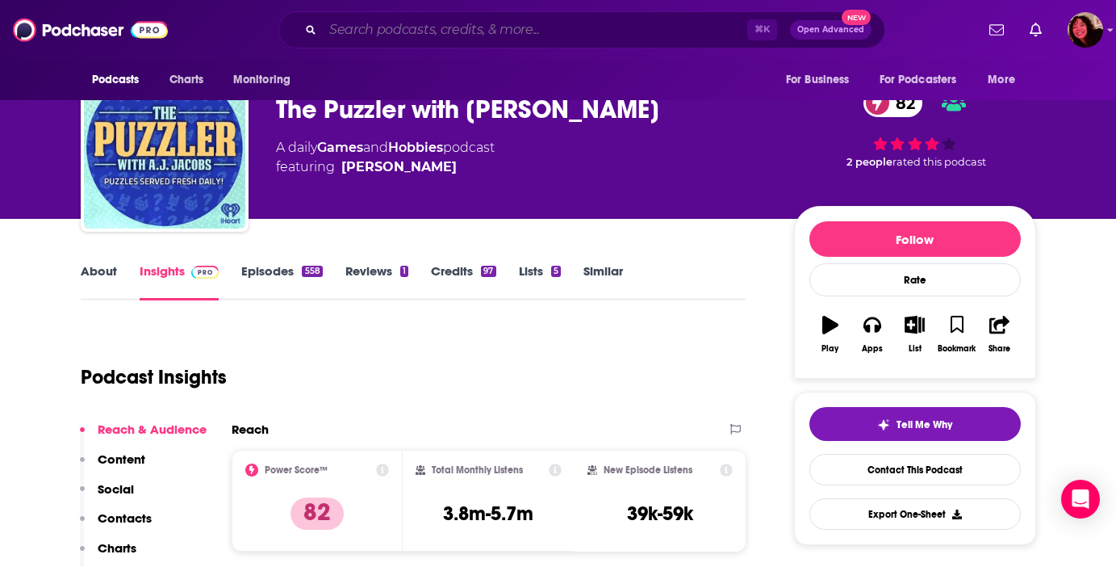
click at [397, 31] on input "Search podcasts, credits, & more..." at bounding box center [535, 30] width 425 height 26
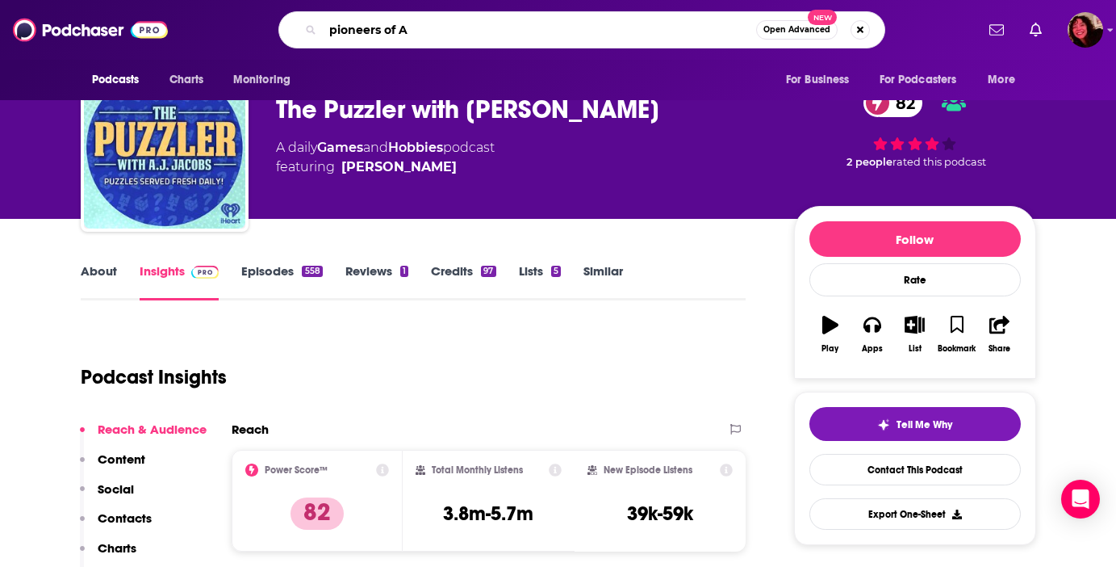
type input "pioneers of AI"
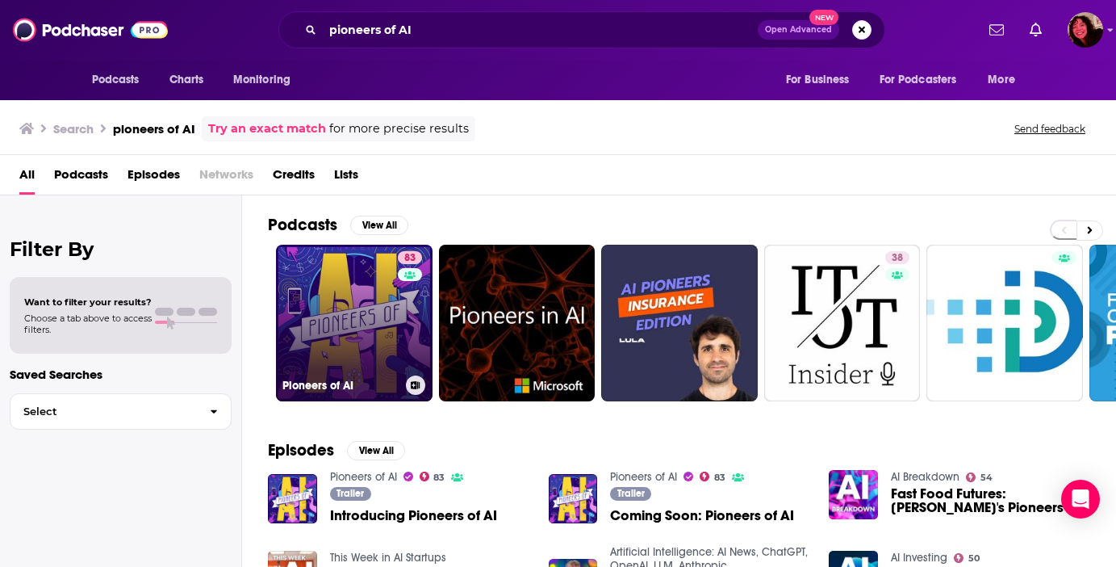
click at [357, 313] on link "83 Pioneers of AI" at bounding box center [354, 323] width 157 height 157
